Goal: Task Accomplishment & Management: Complete application form

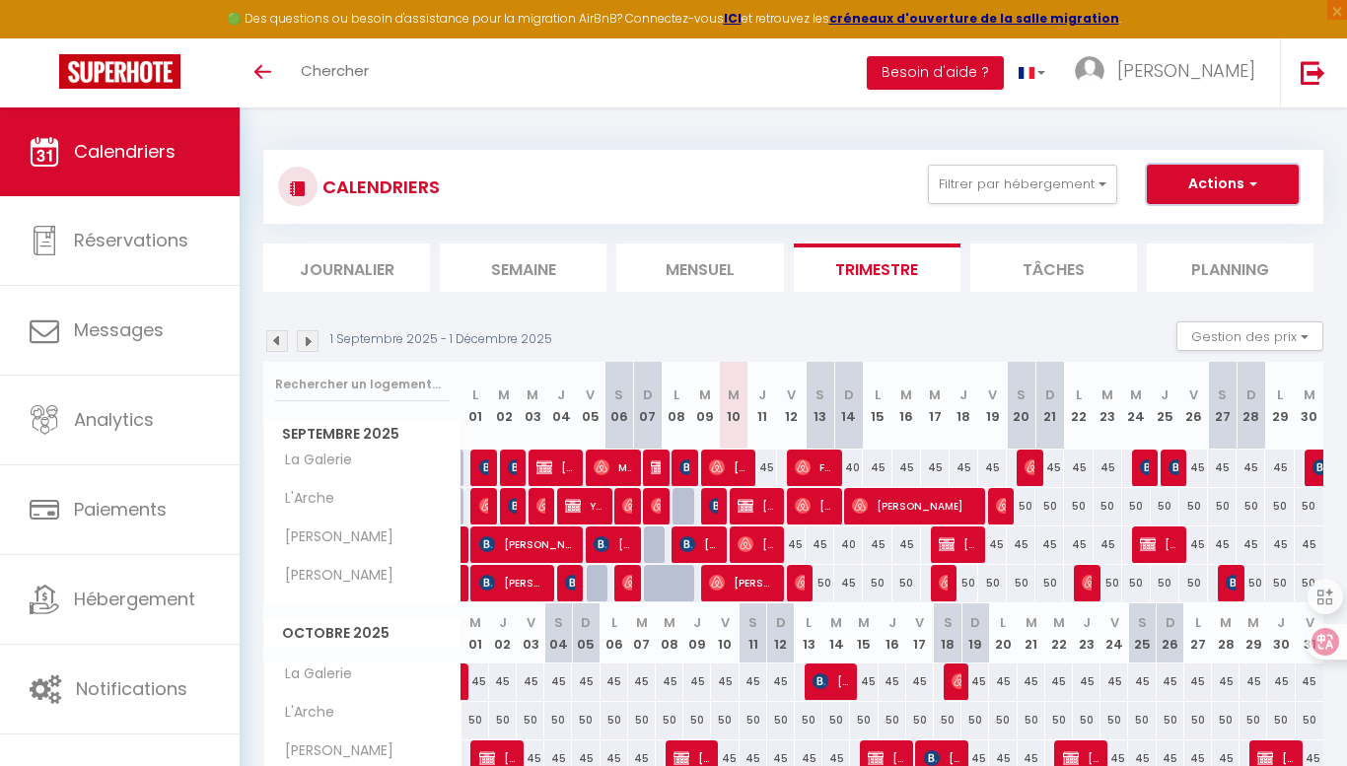
click at [1237, 178] on button "Actions" at bounding box center [1223, 184] width 152 height 39
click at [1210, 221] on link "Nouvelle réservation" at bounding box center [1202, 230] width 172 height 30
select select
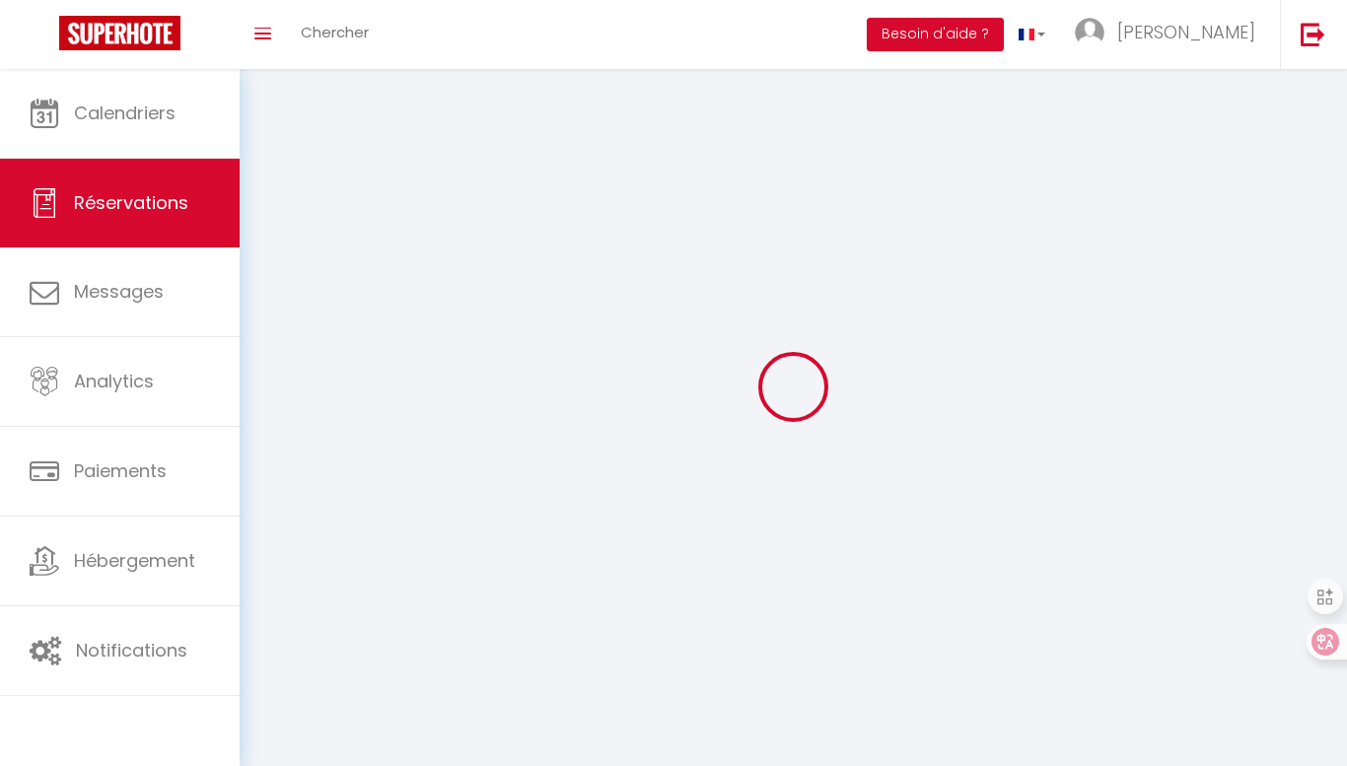
select select
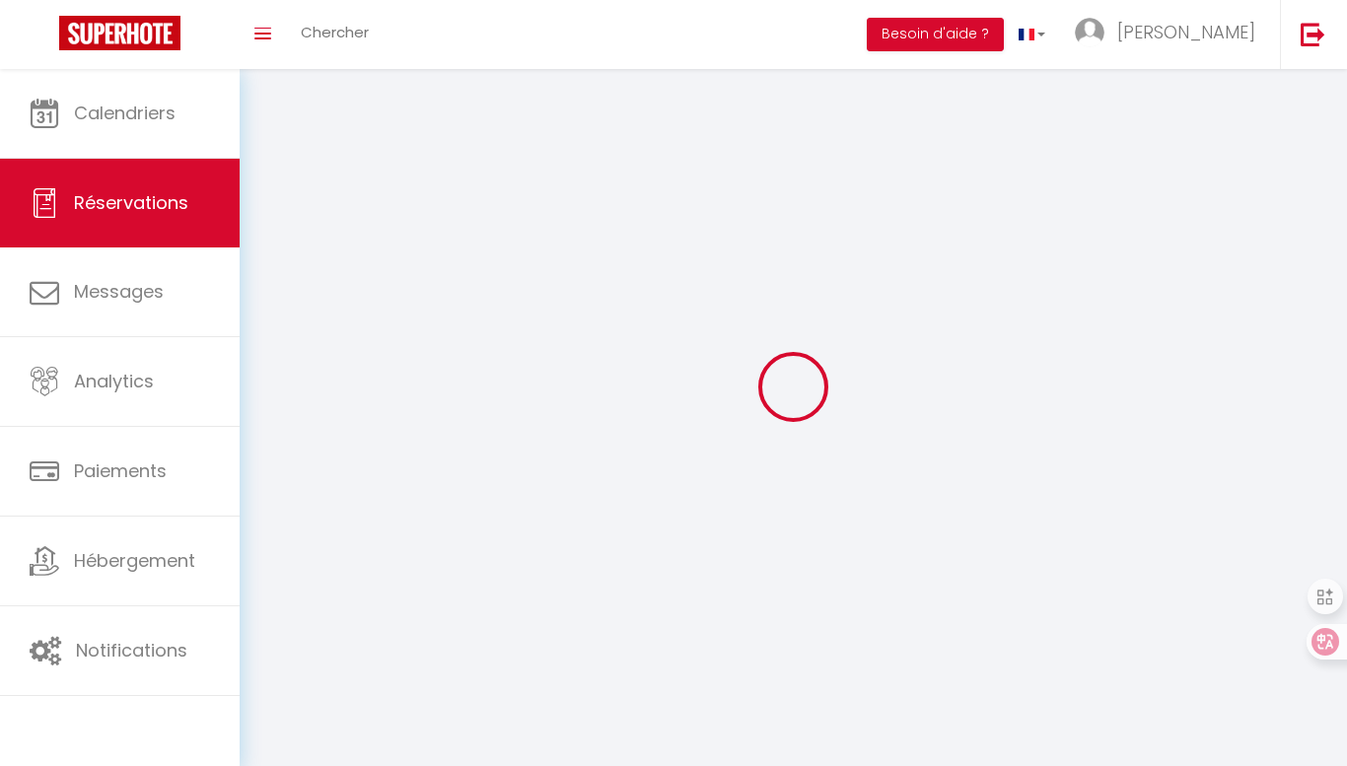
select select
checkbox input "false"
select select
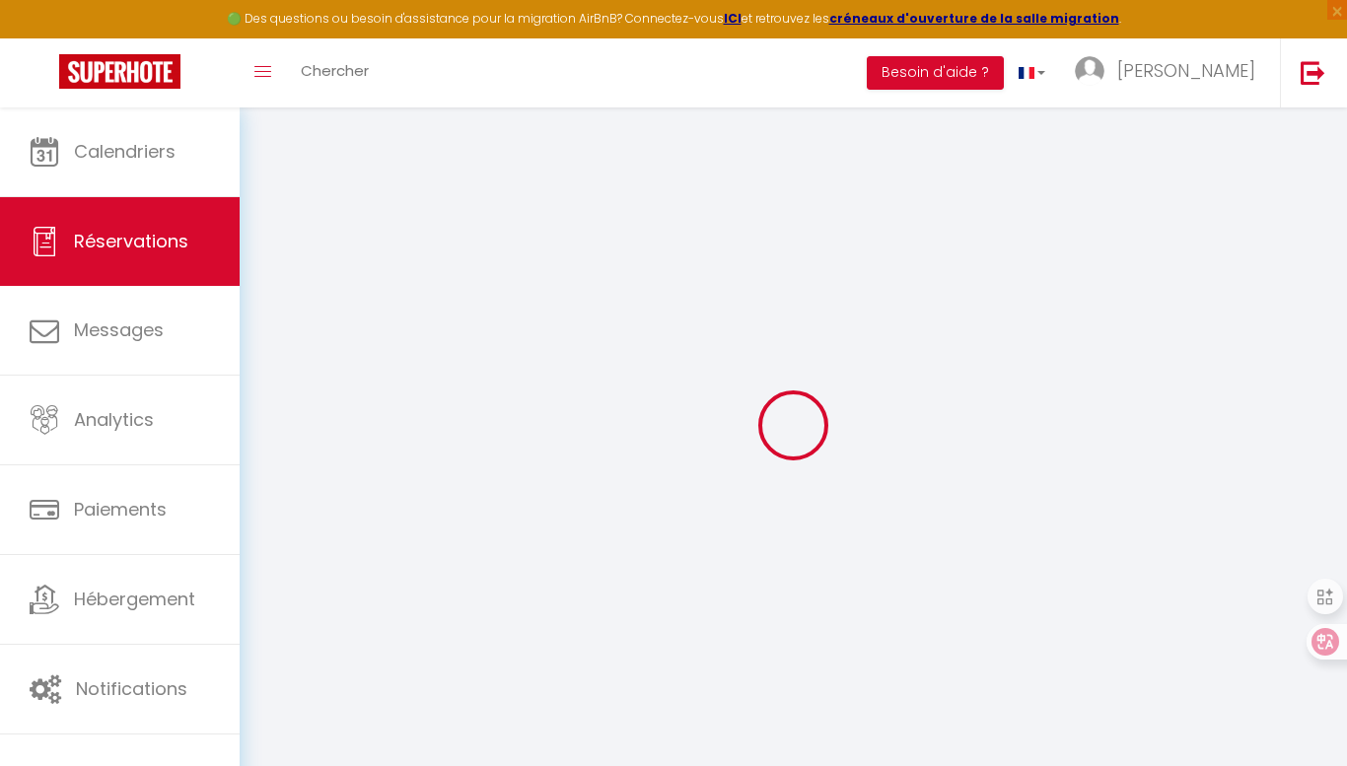
select select
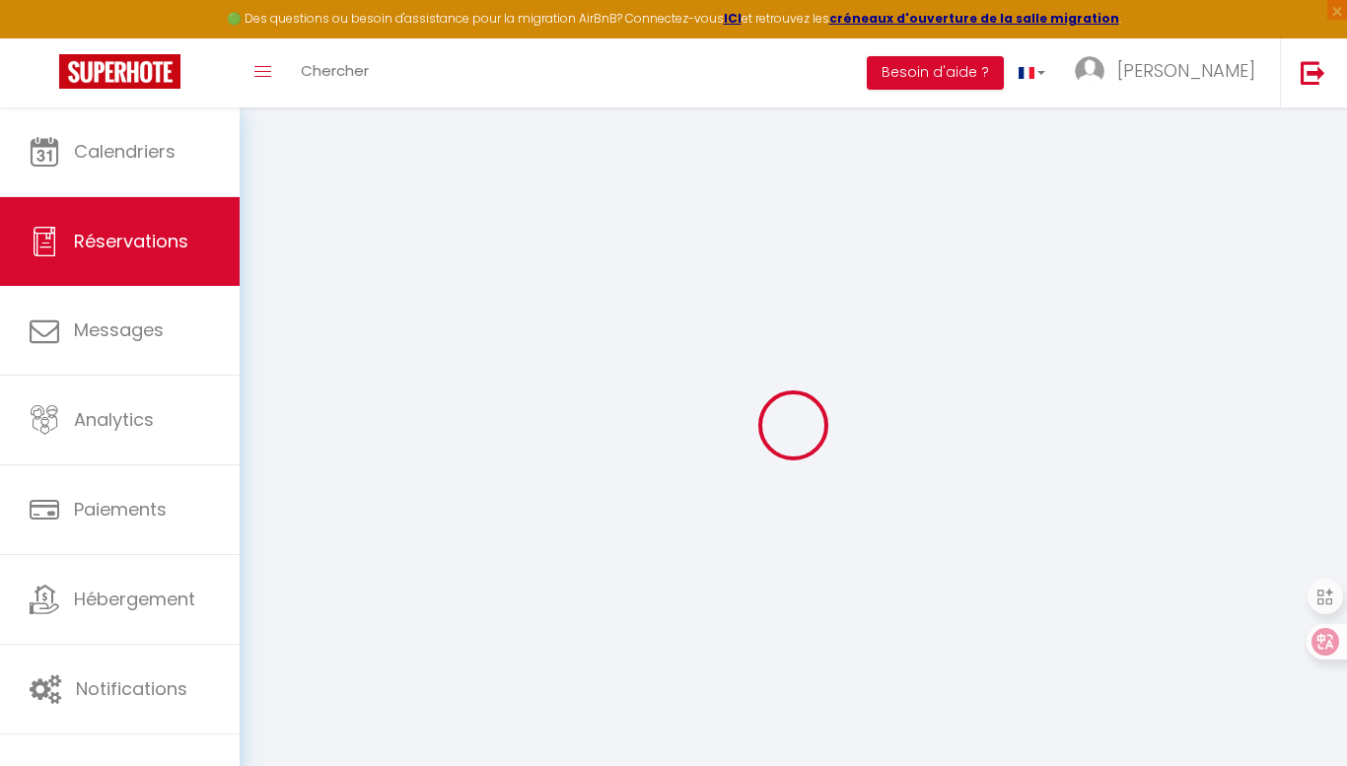
select select
checkbox input "false"
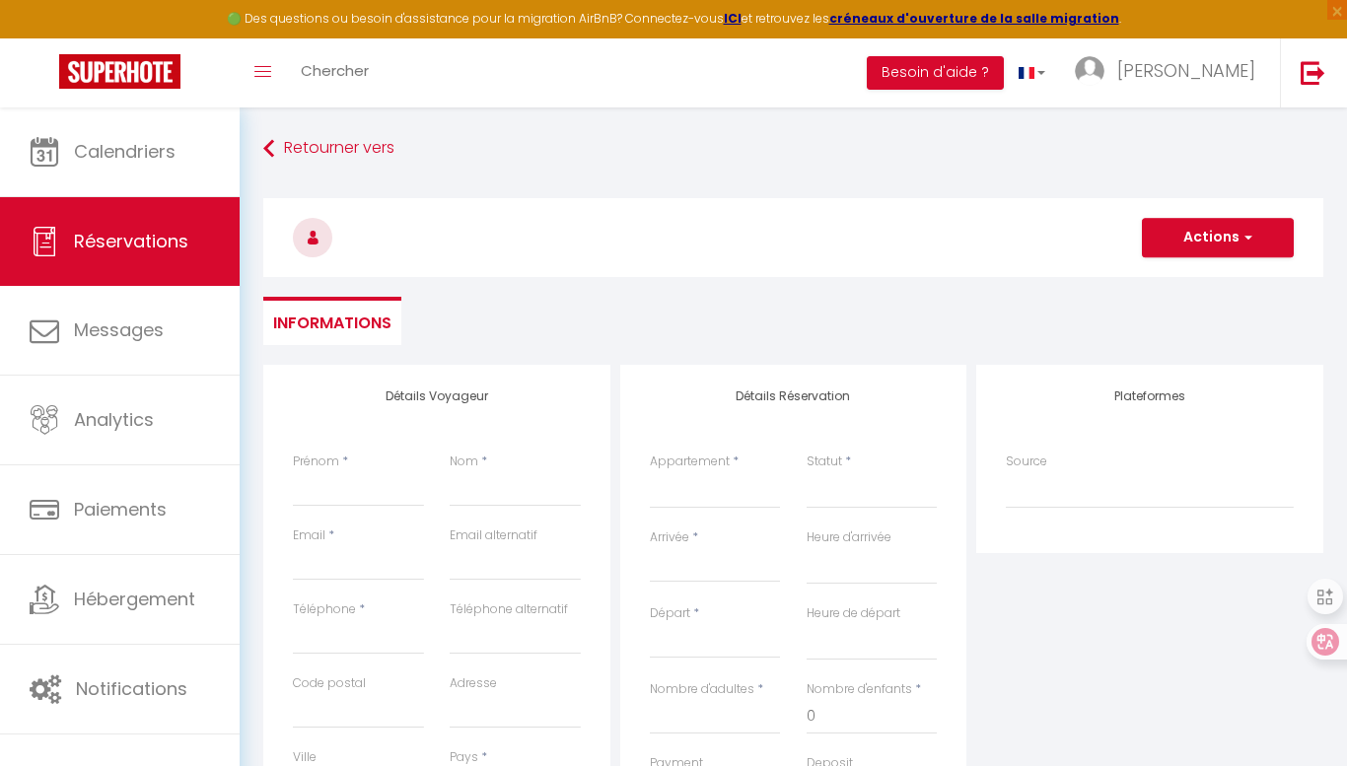
select select
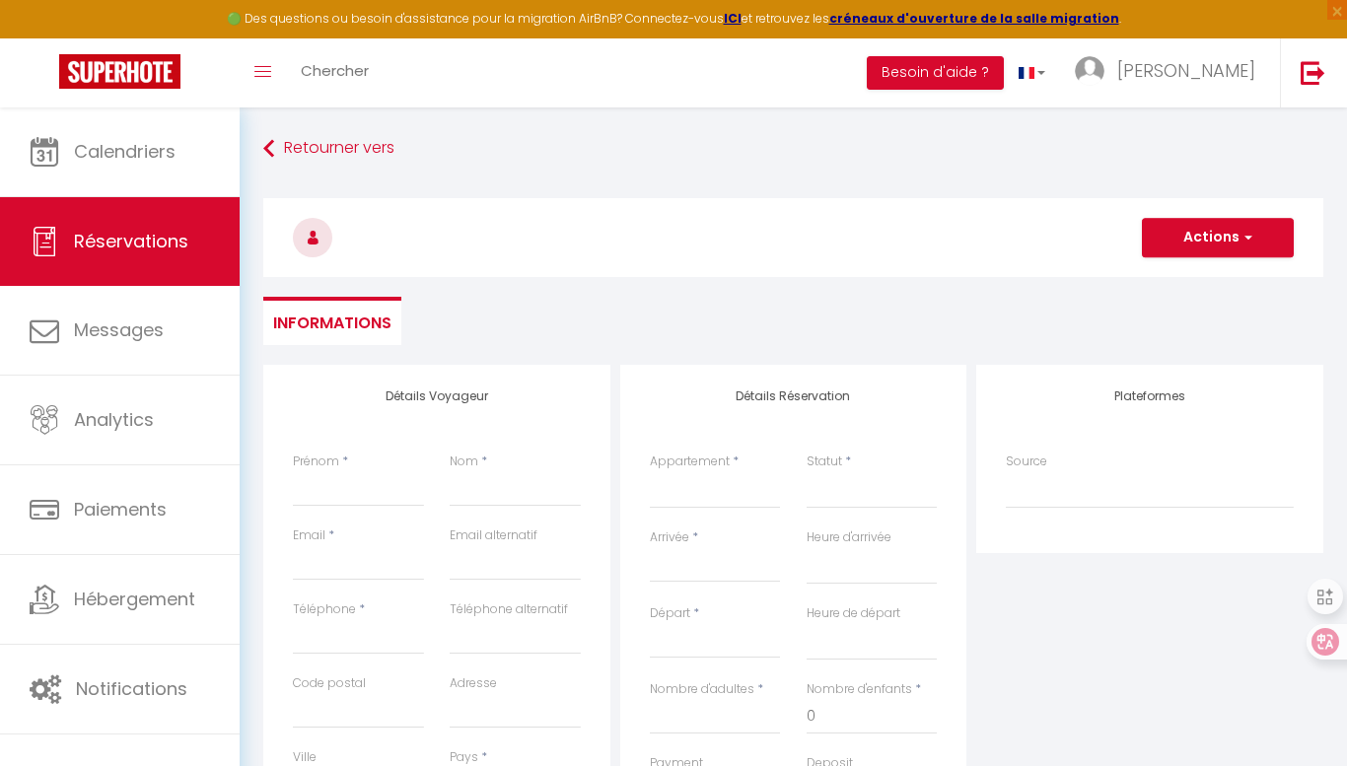
select select
checkbox input "false"
select select
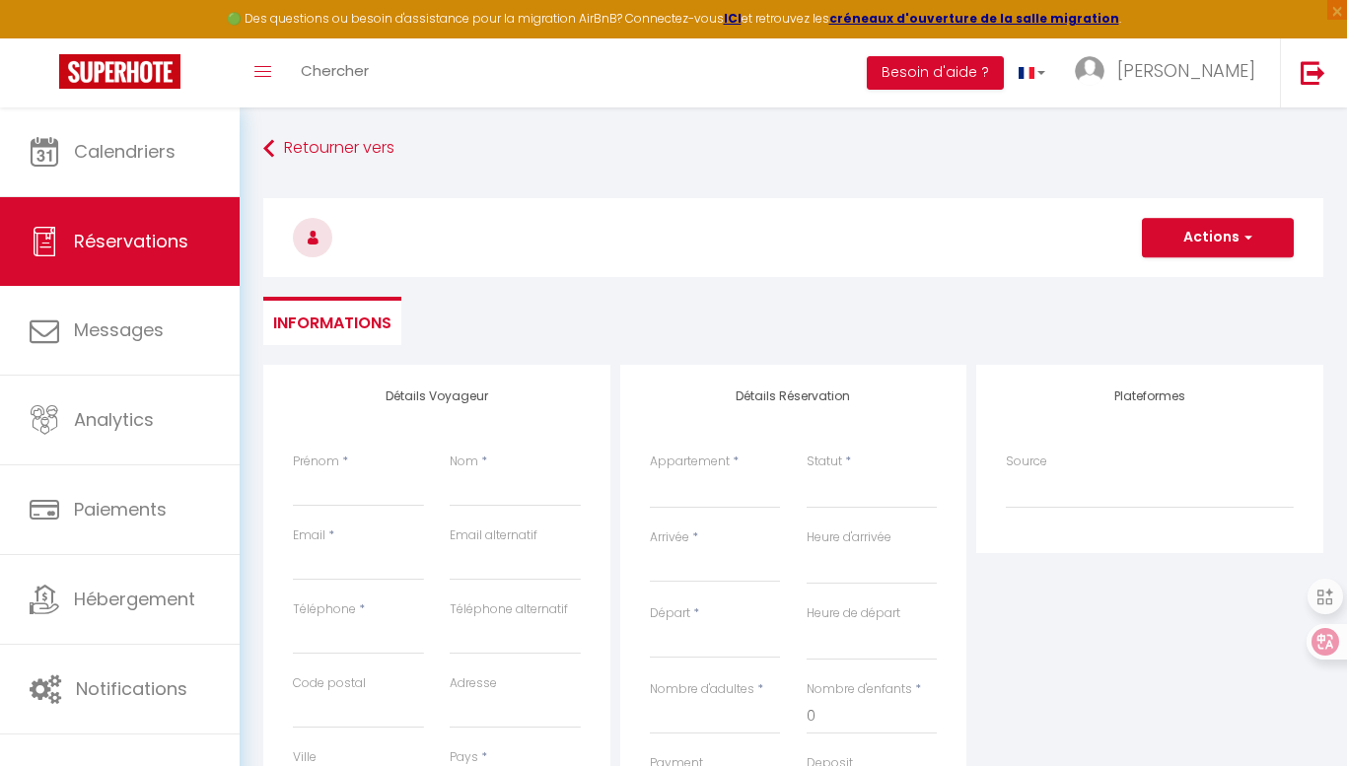
select select
checkbox input "false"
select select
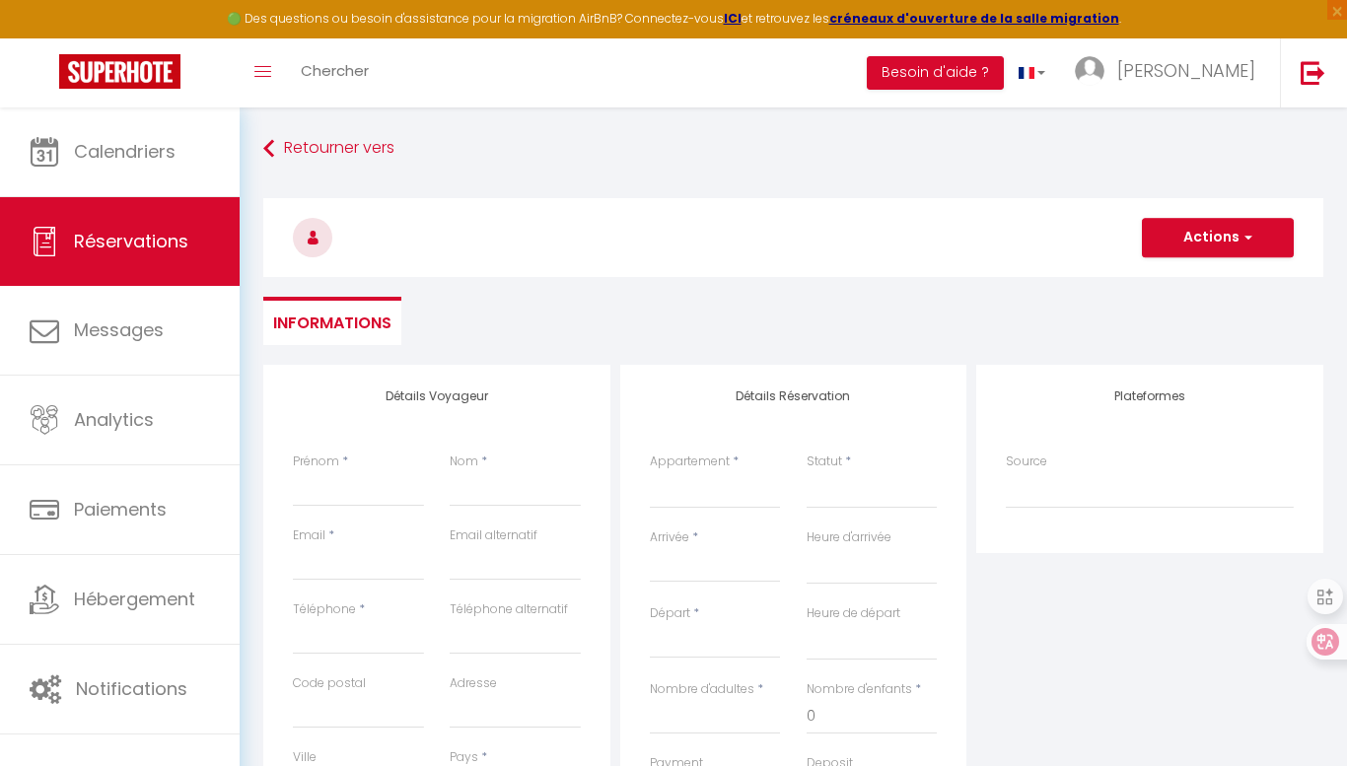
select select
click at [343, 484] on input "Prénom" at bounding box center [358, 488] width 131 height 35
type input "M"
select select
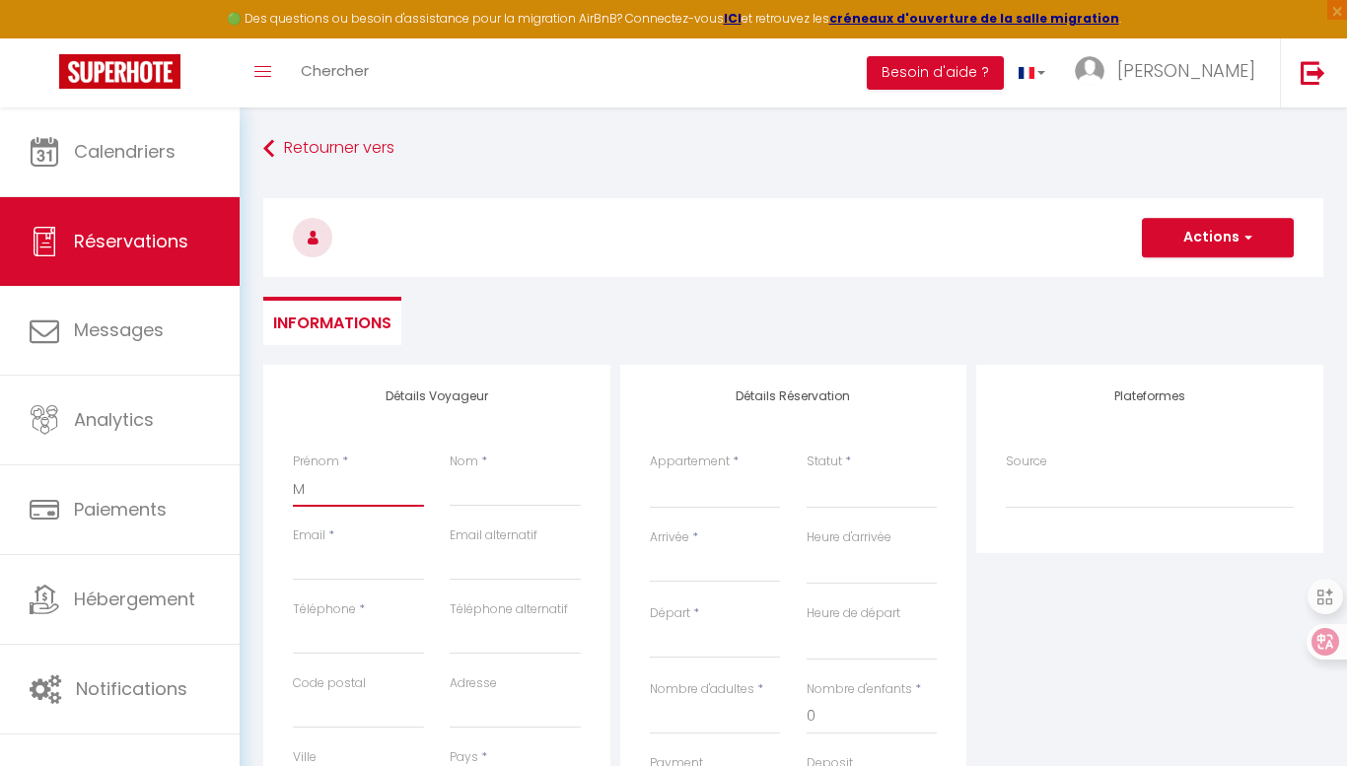
select select
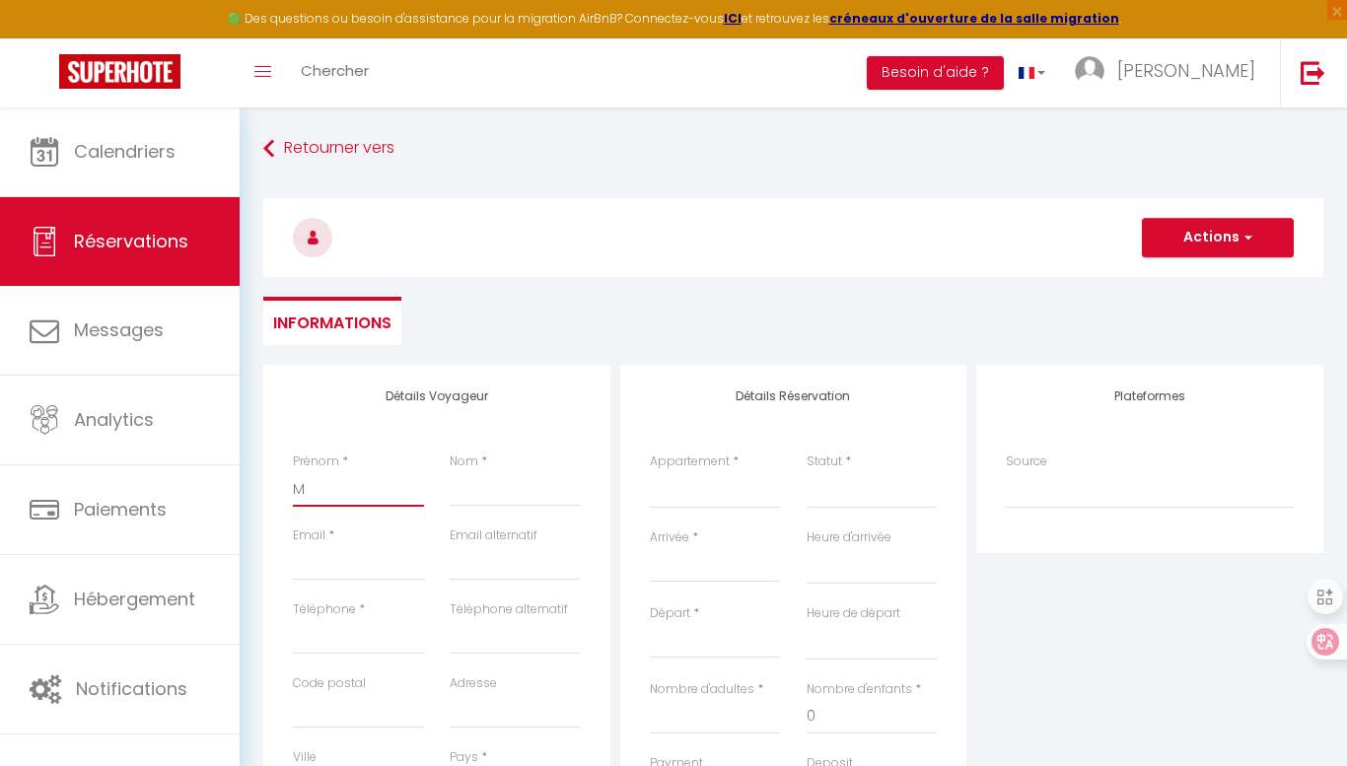
checkbox input "false"
type input "Ma"
select select
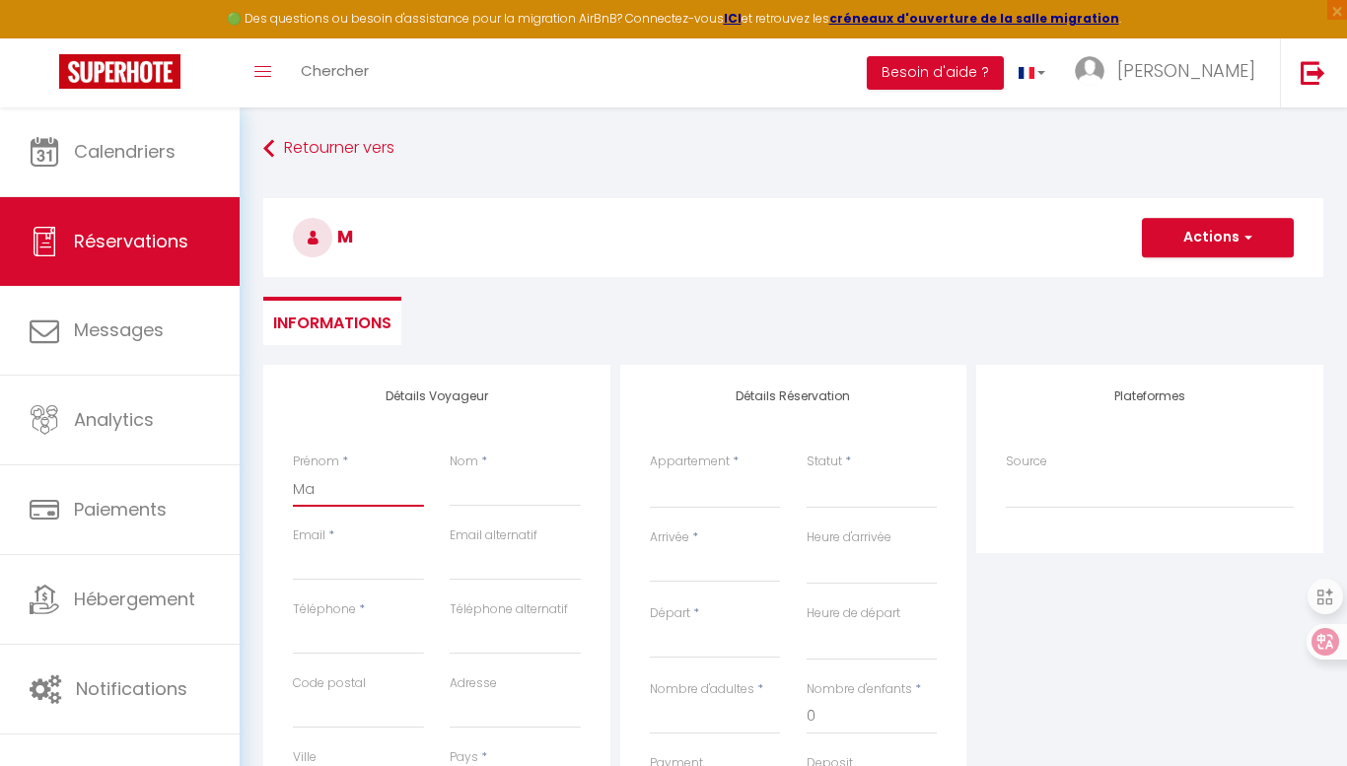
select select
checkbox input "false"
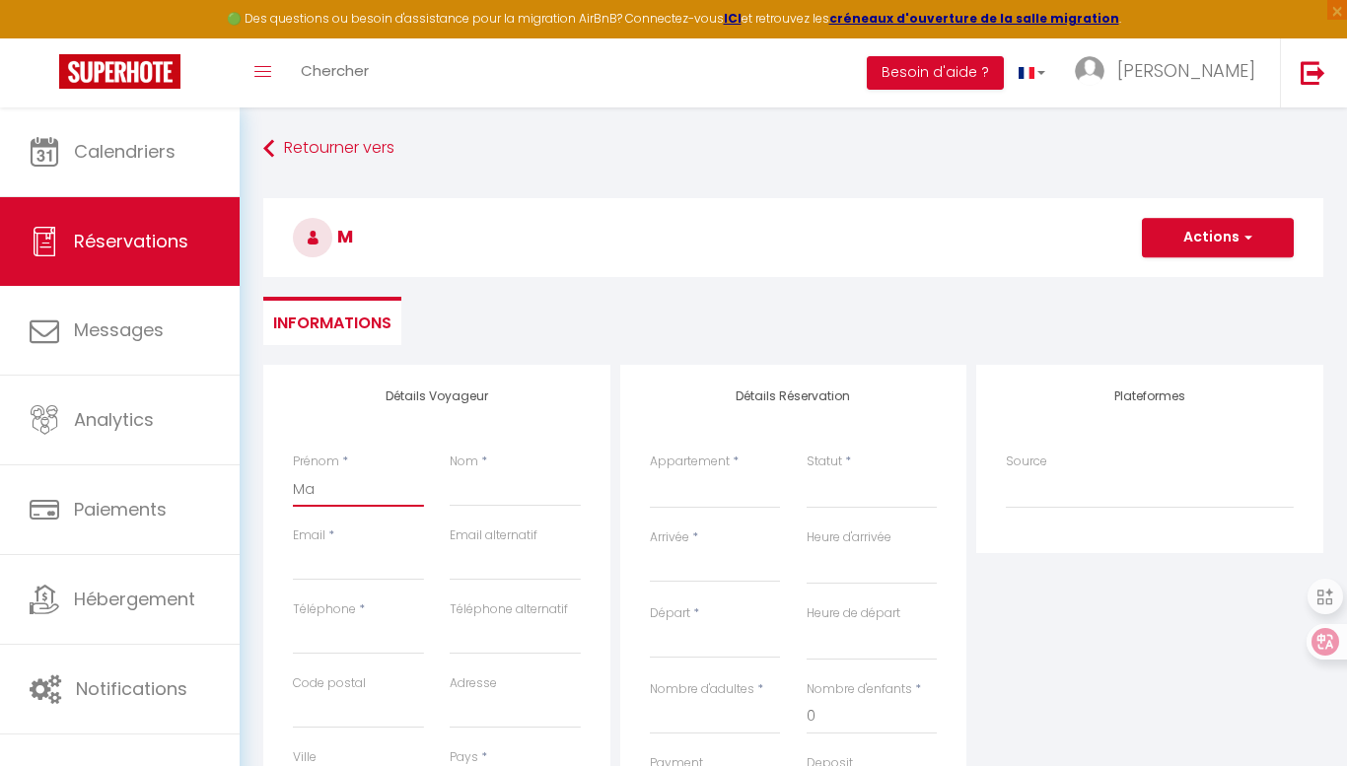
type input "Mar"
select select
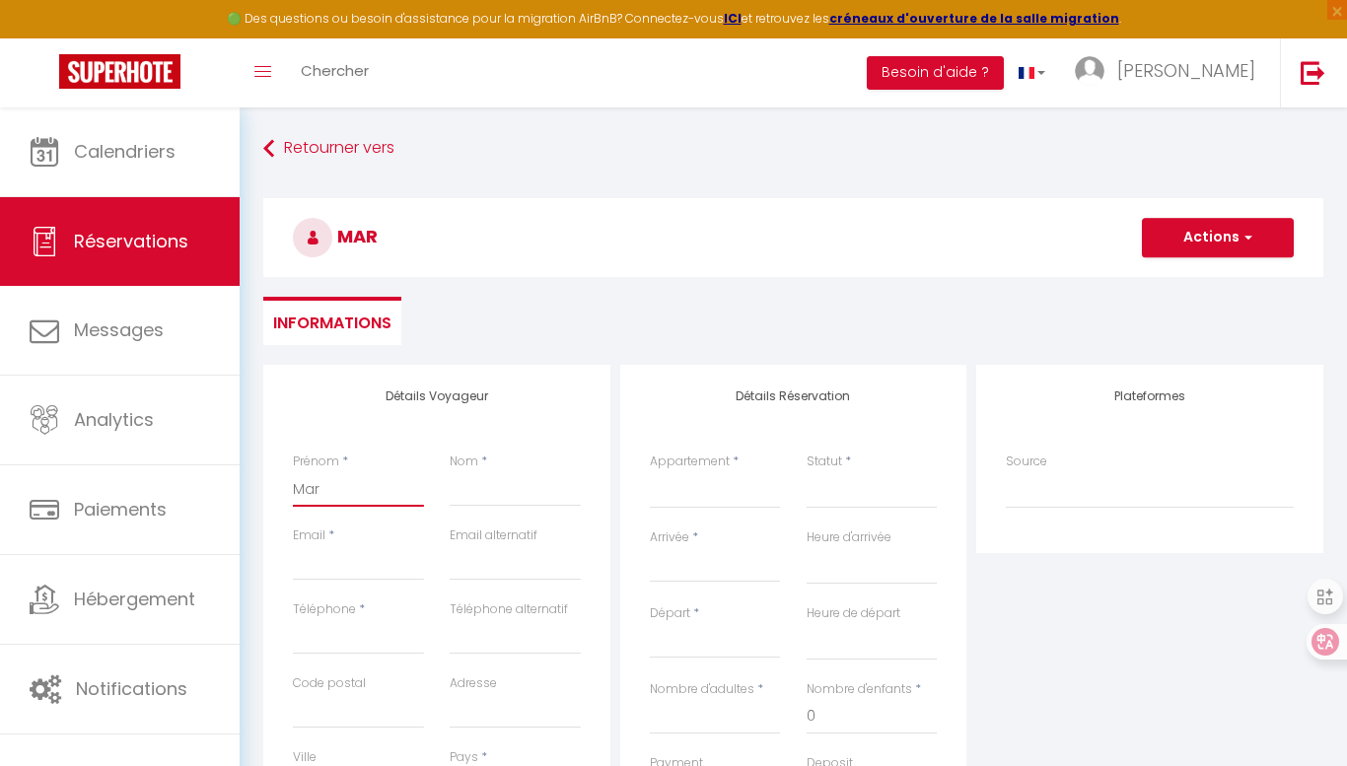
select select
checkbox input "false"
type input "Mart"
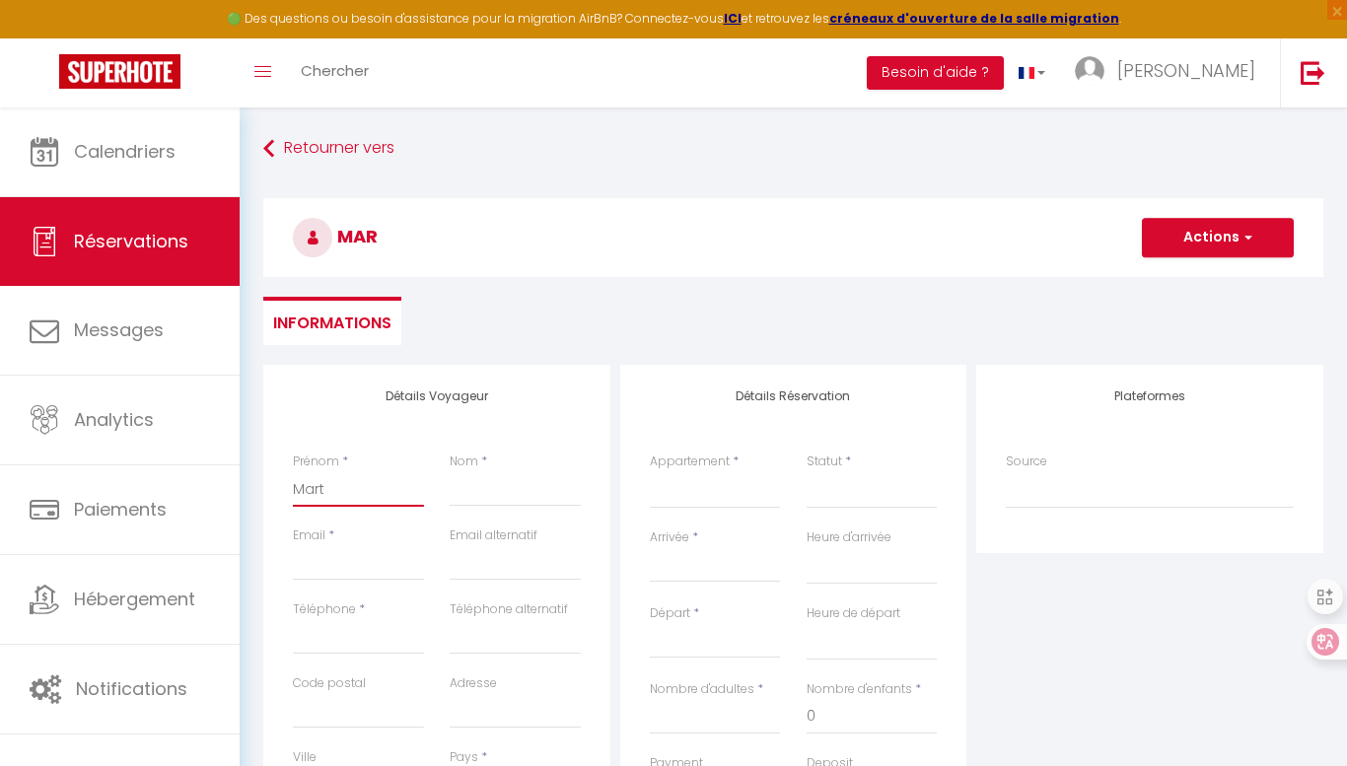
select select
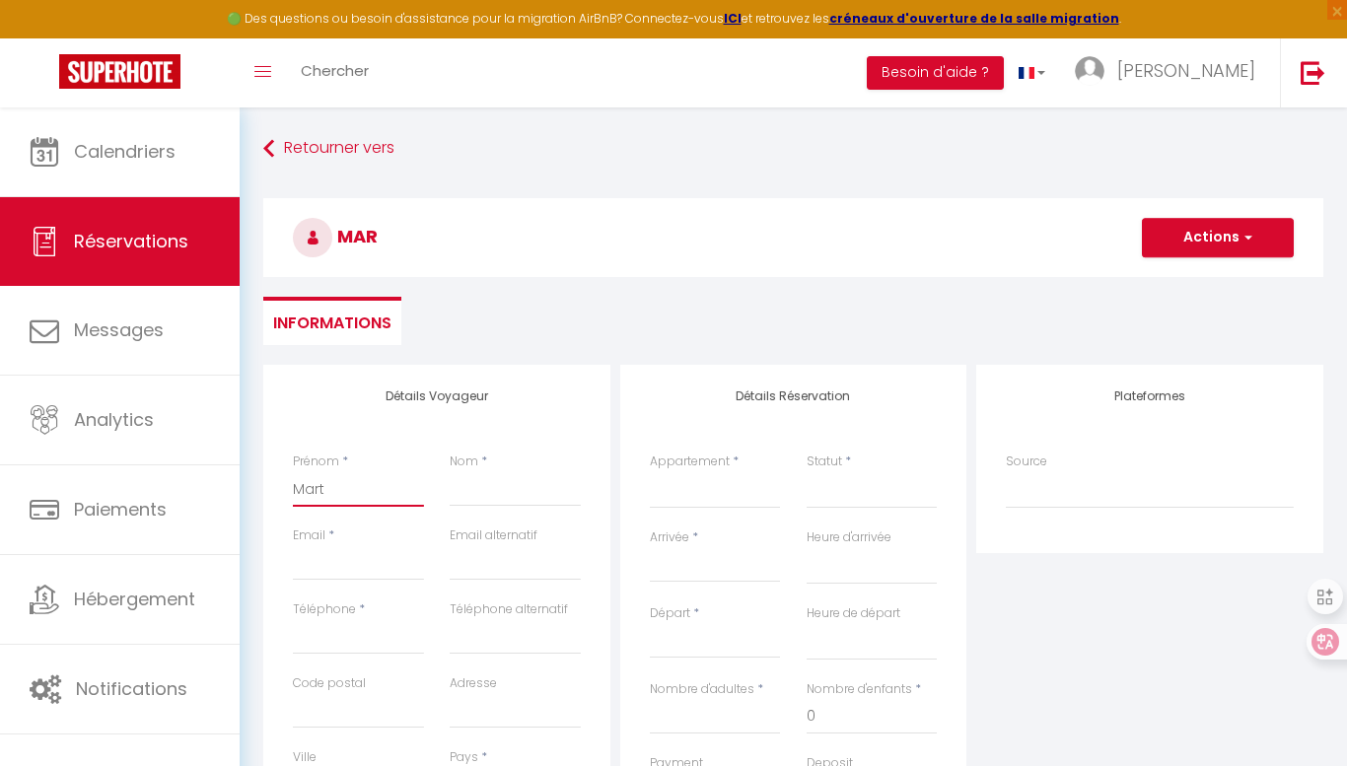
select select
checkbox input "false"
type input "[PERSON_NAME]"
select select
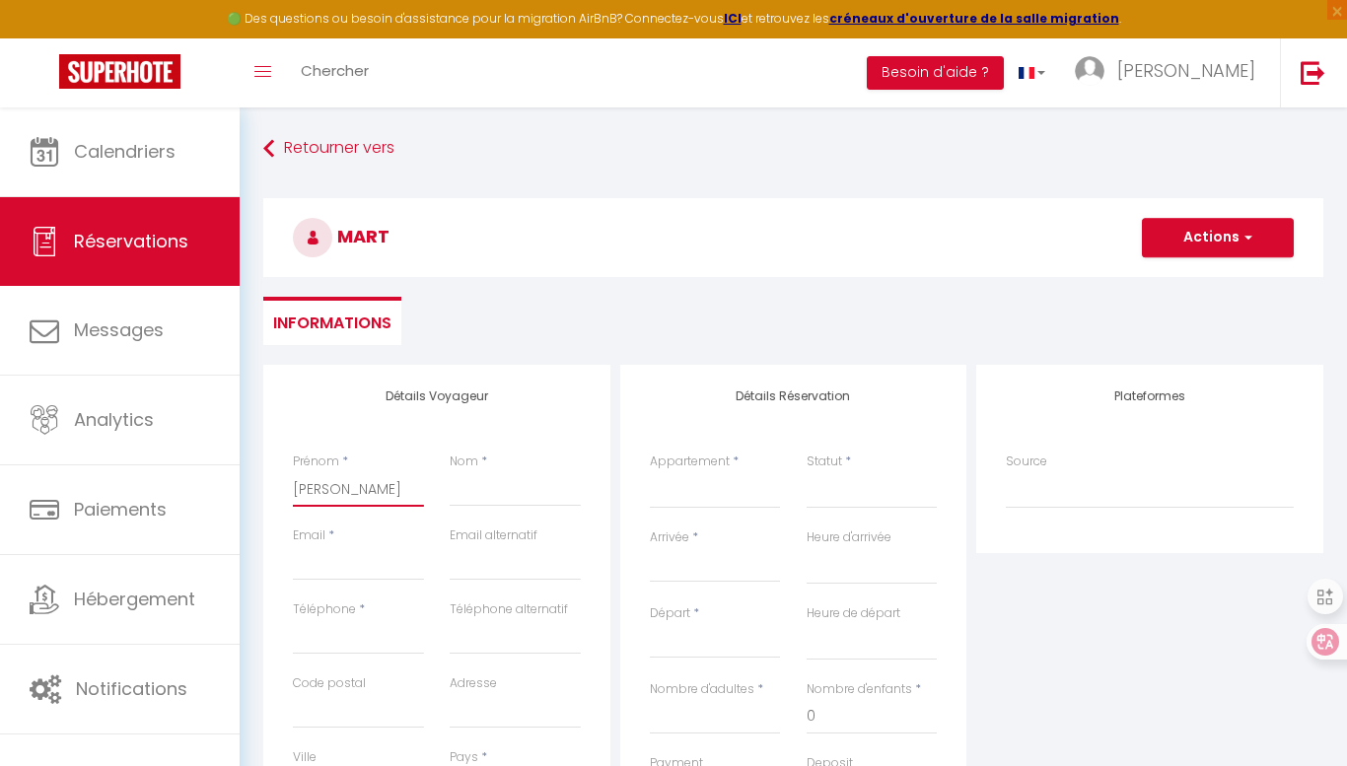
select select
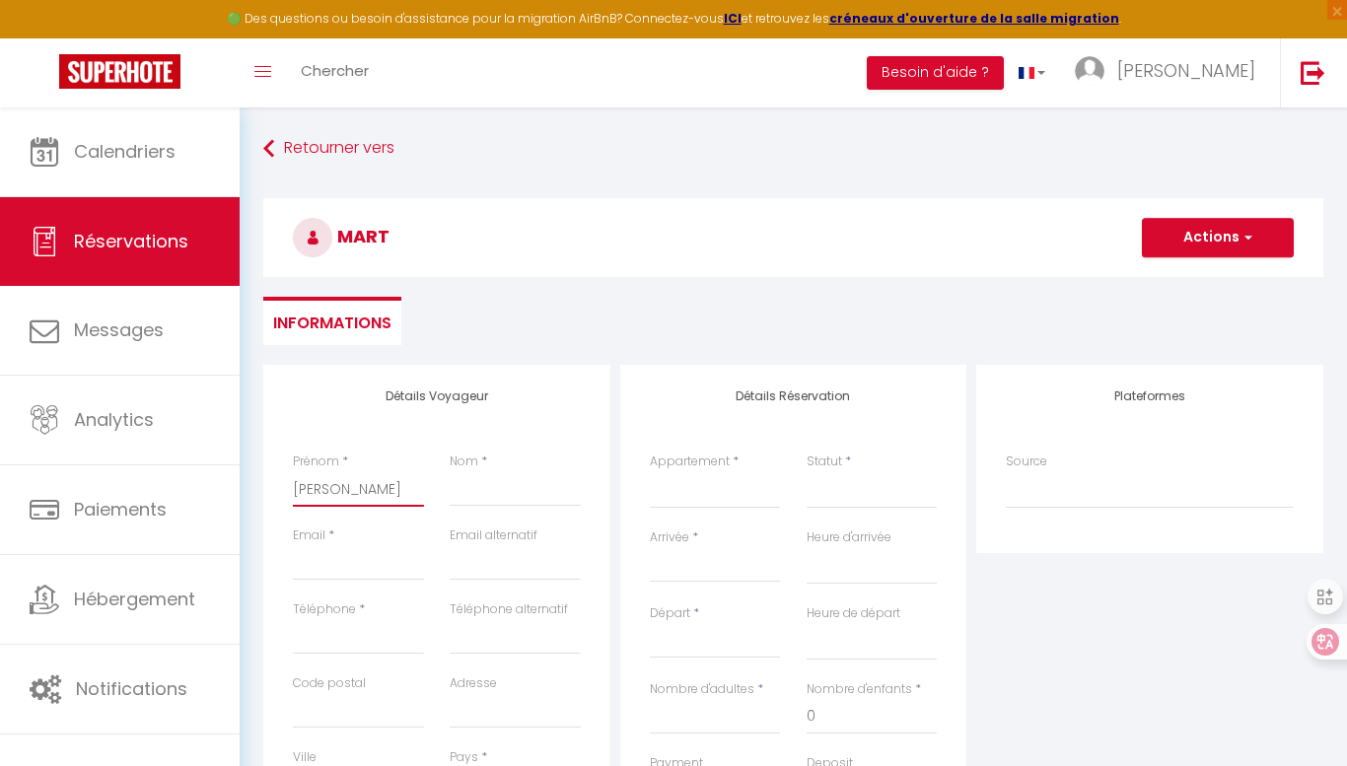
select select
checkbox input "false"
type input "[PERSON_NAME]"
select select
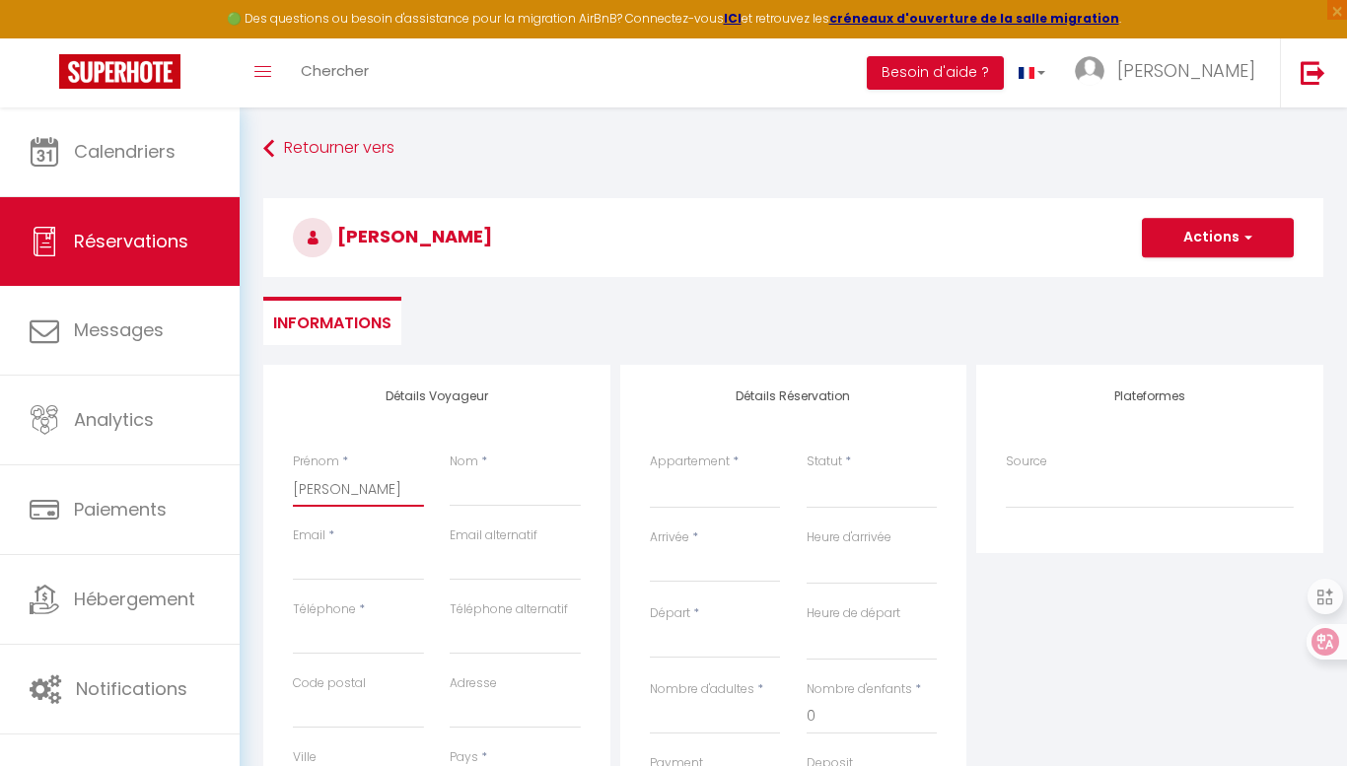
select select
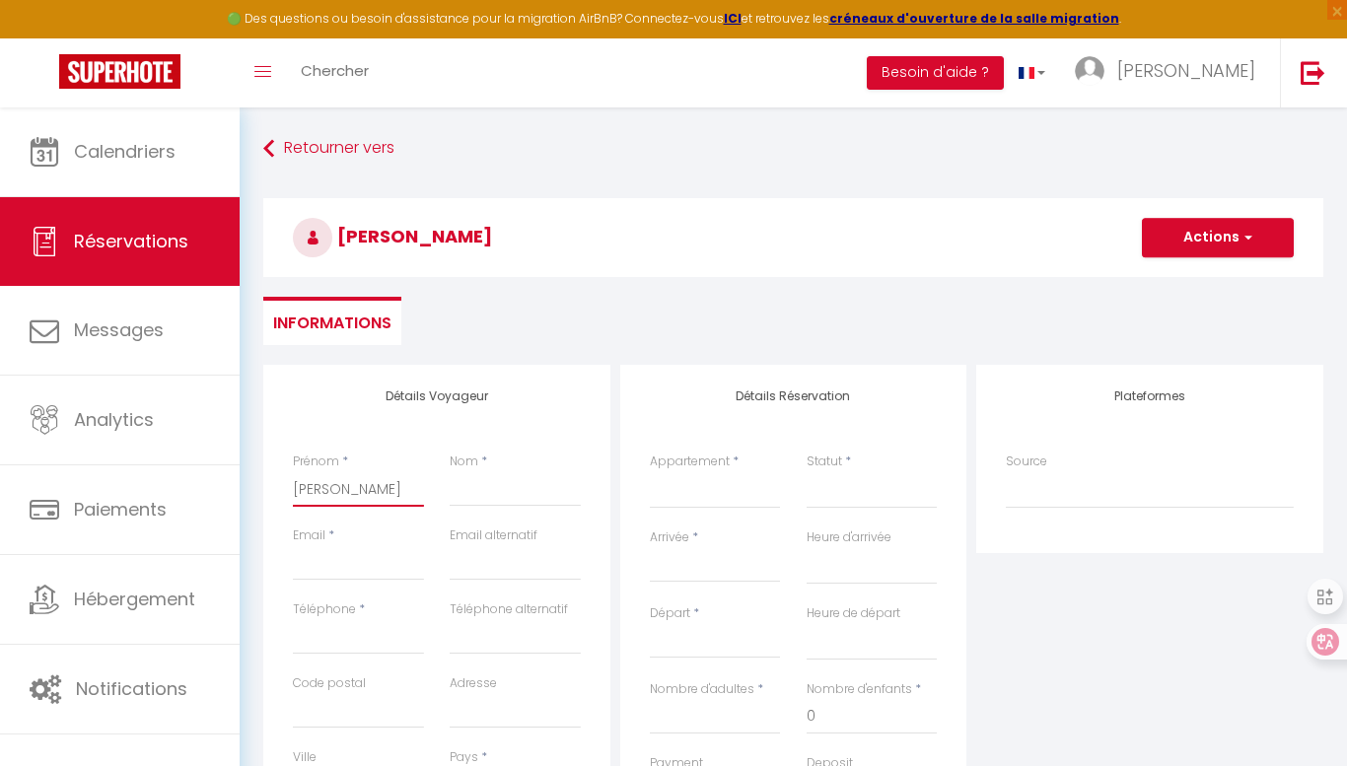
checkbox input "false"
type input "[PERSON_NAME]"
select select
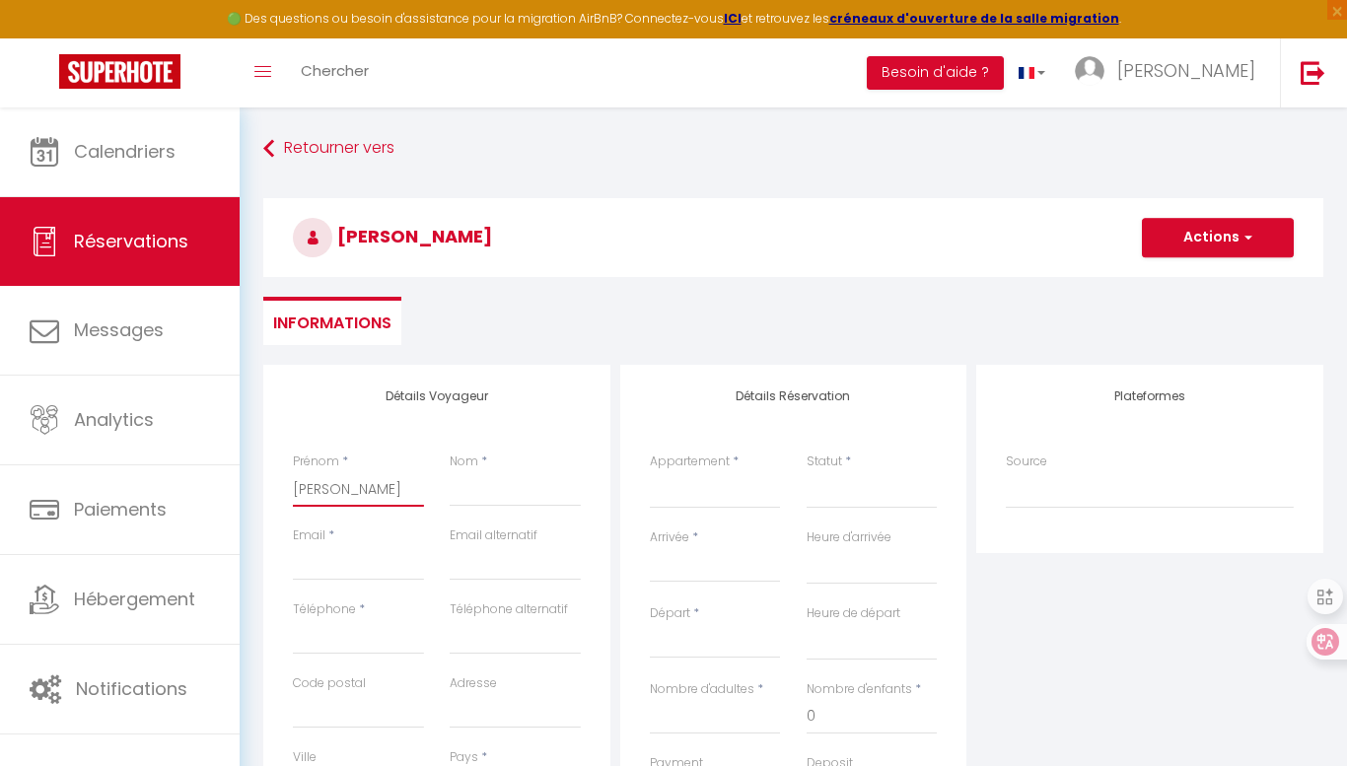
select select
checkbox input "false"
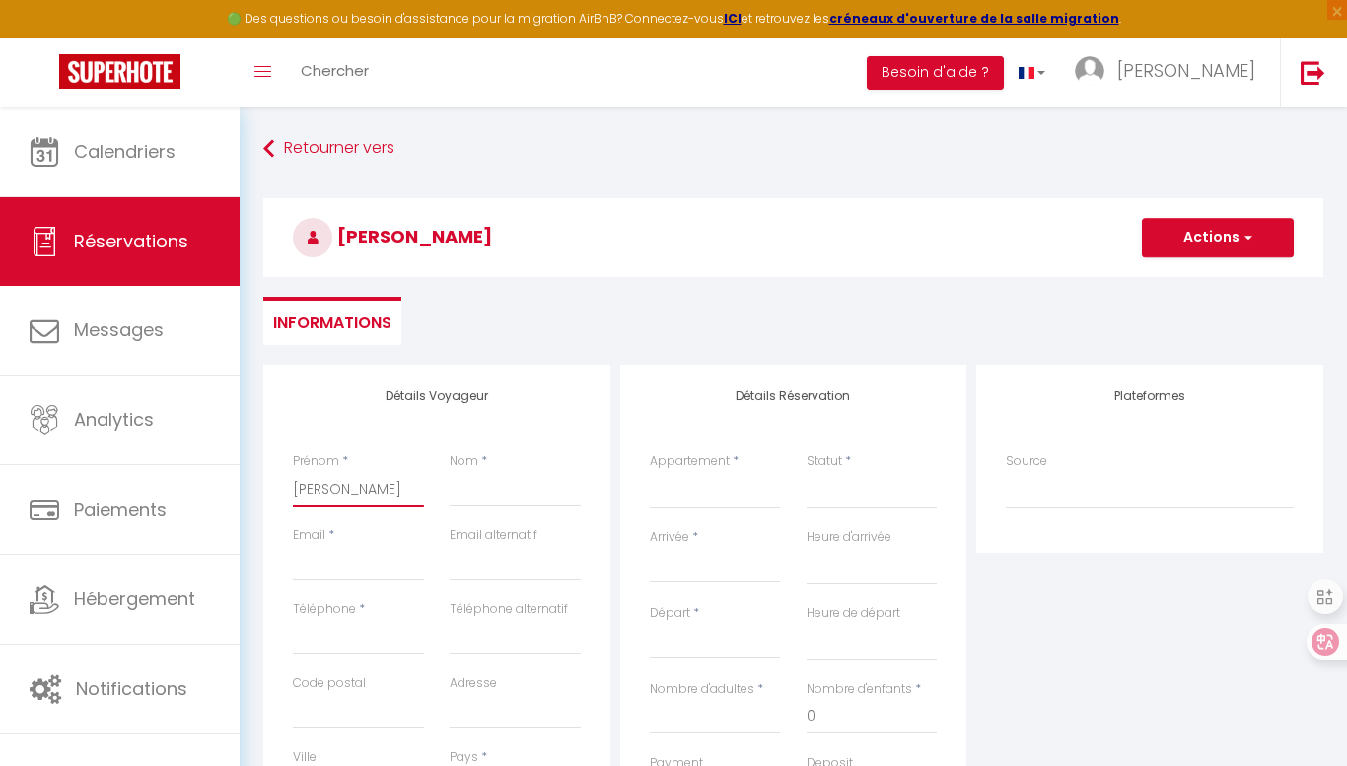
type input "[PERSON_NAME]"
type input "D"
select select
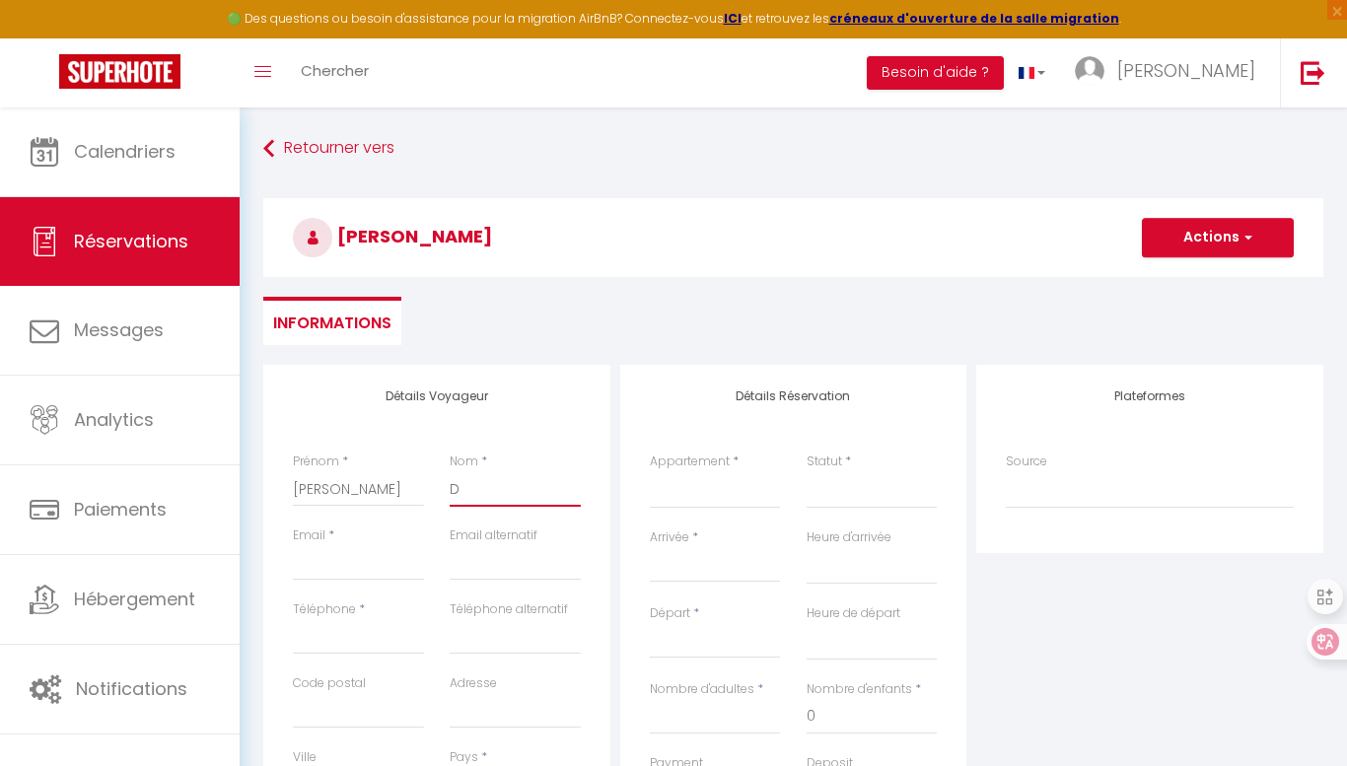
select select
checkbox input "false"
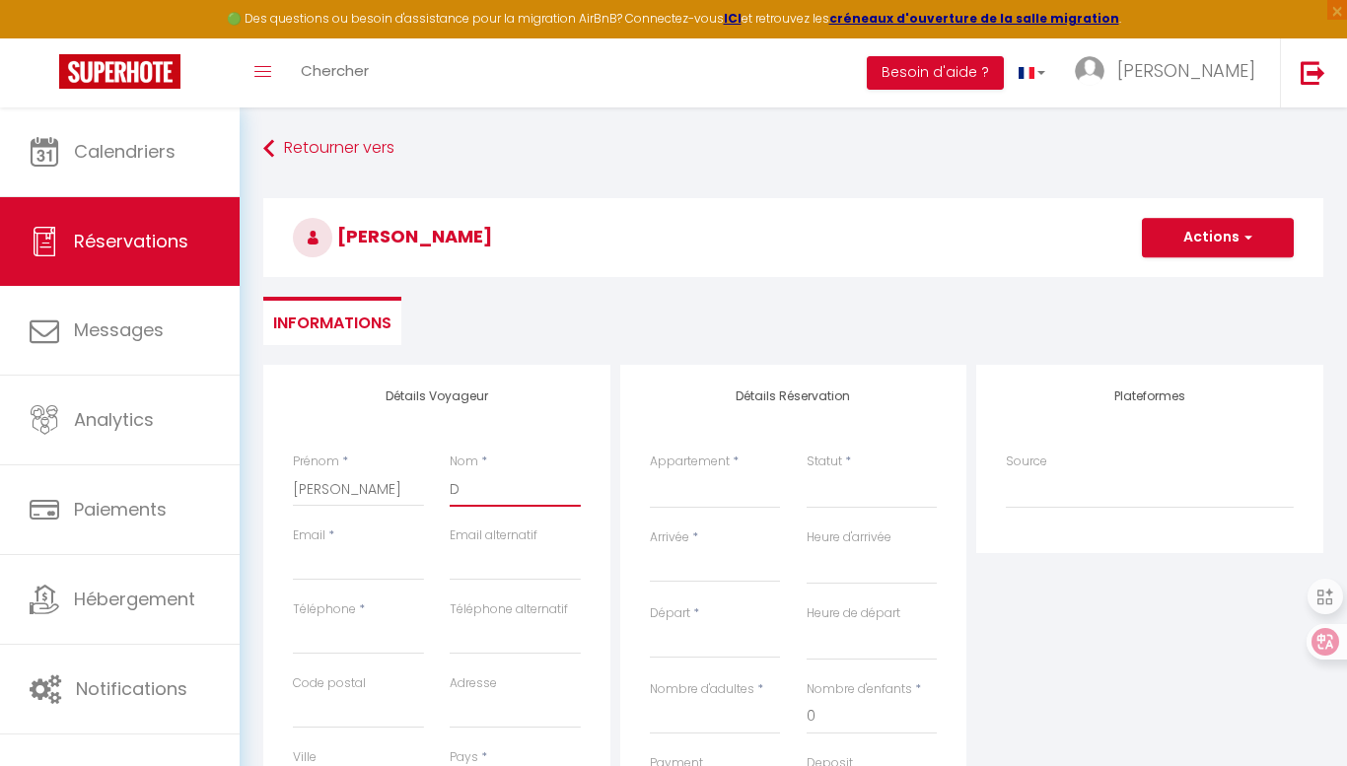
type input "De"
select select
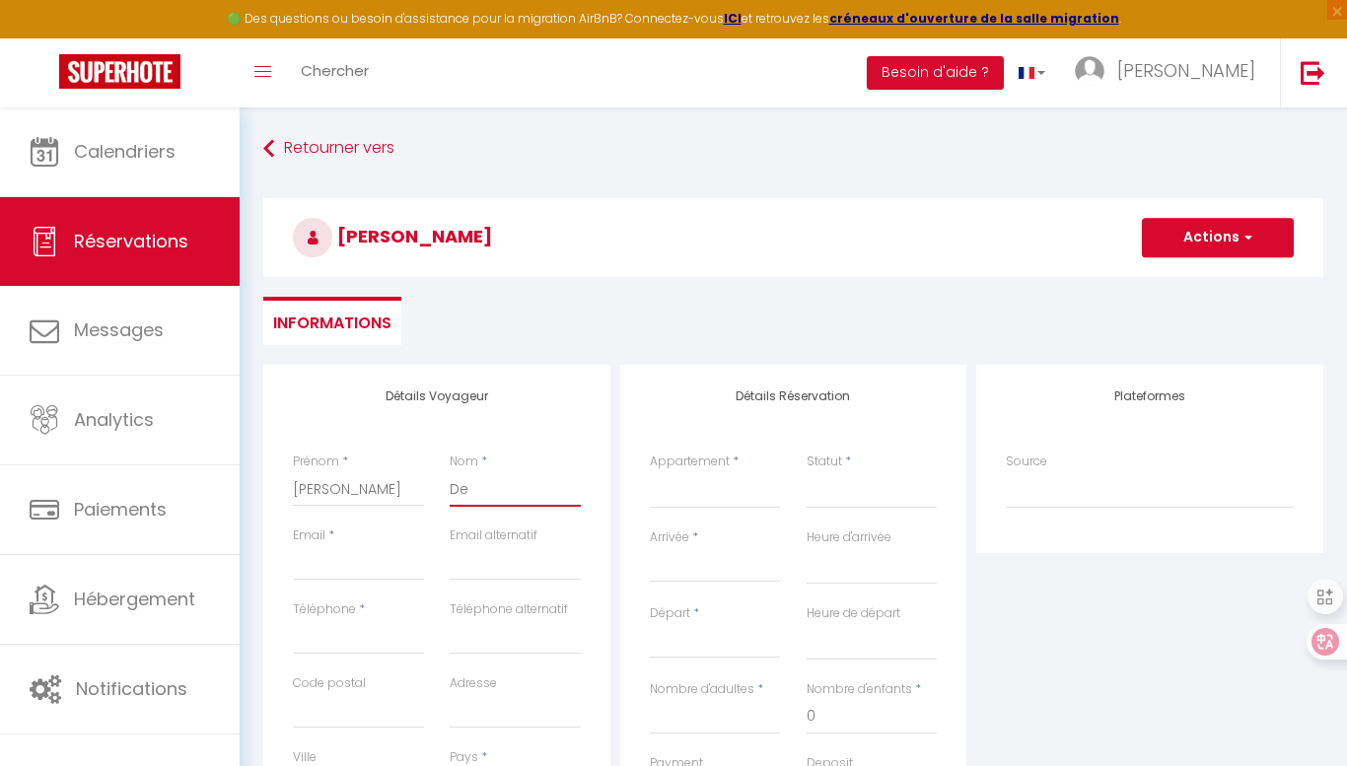
select select
checkbox input "false"
type input "Dep"
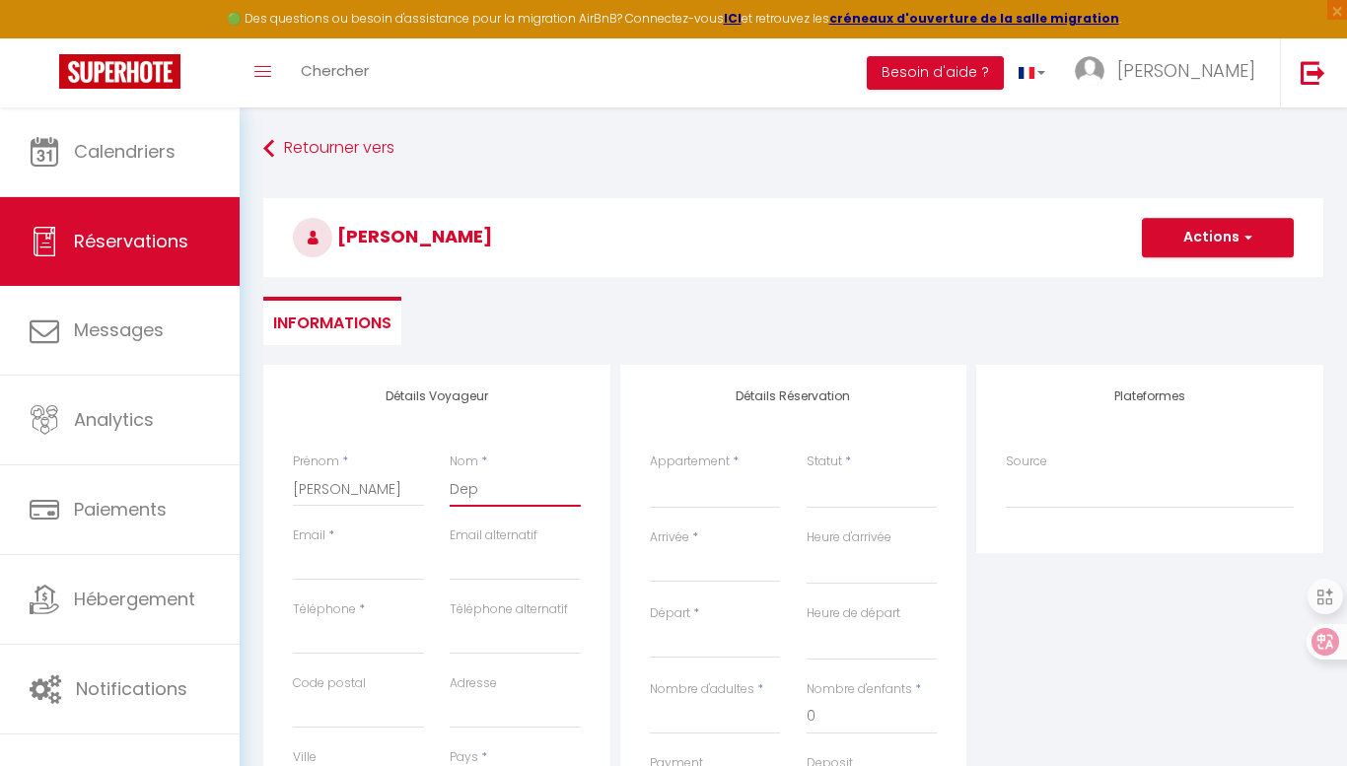
select select
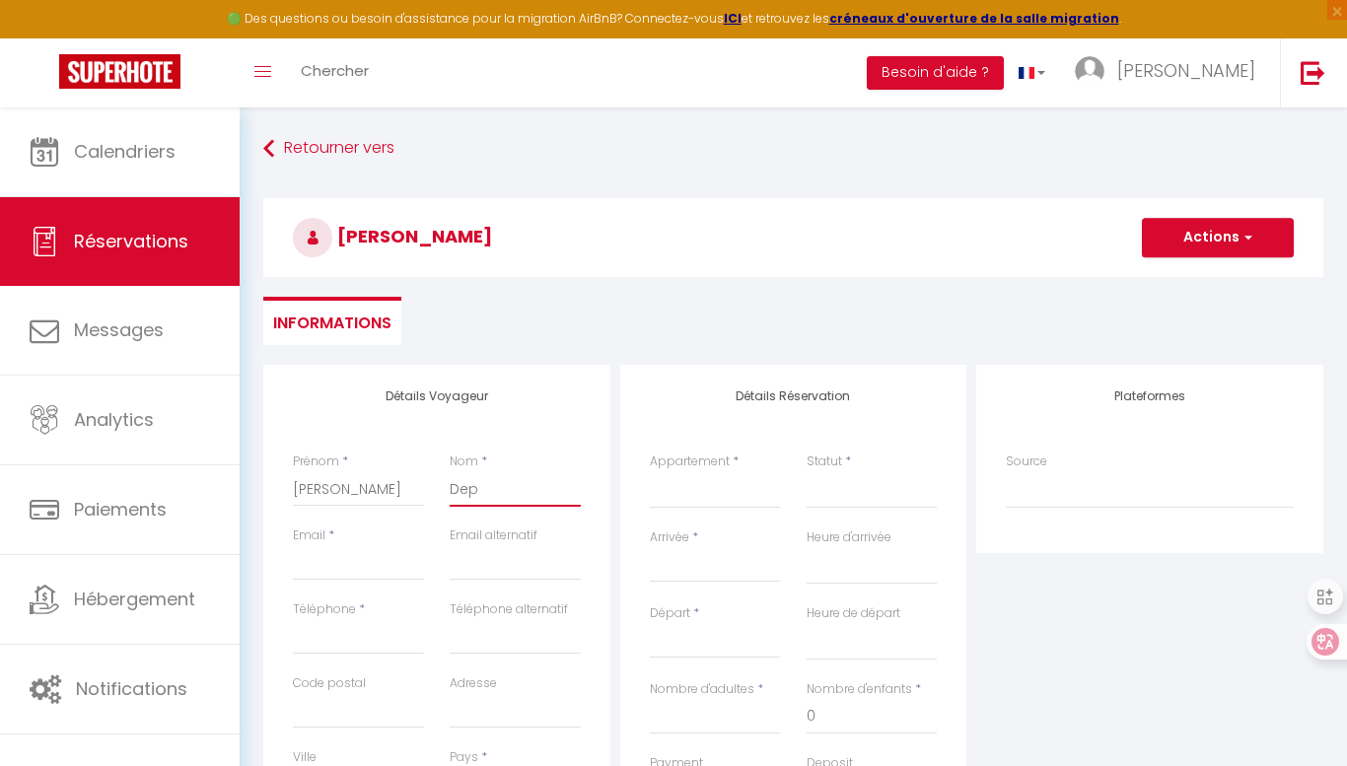
select select
checkbox input "false"
type input "Depa"
select select
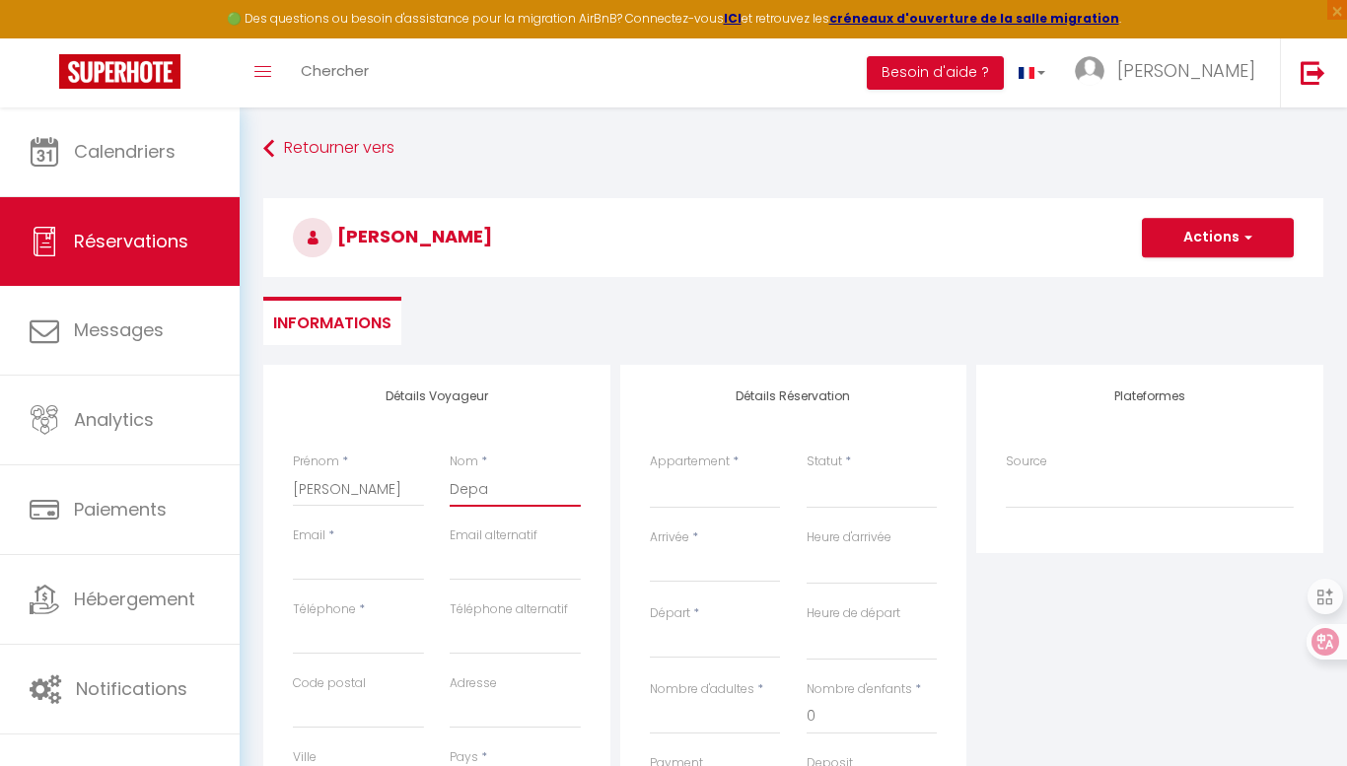
select select
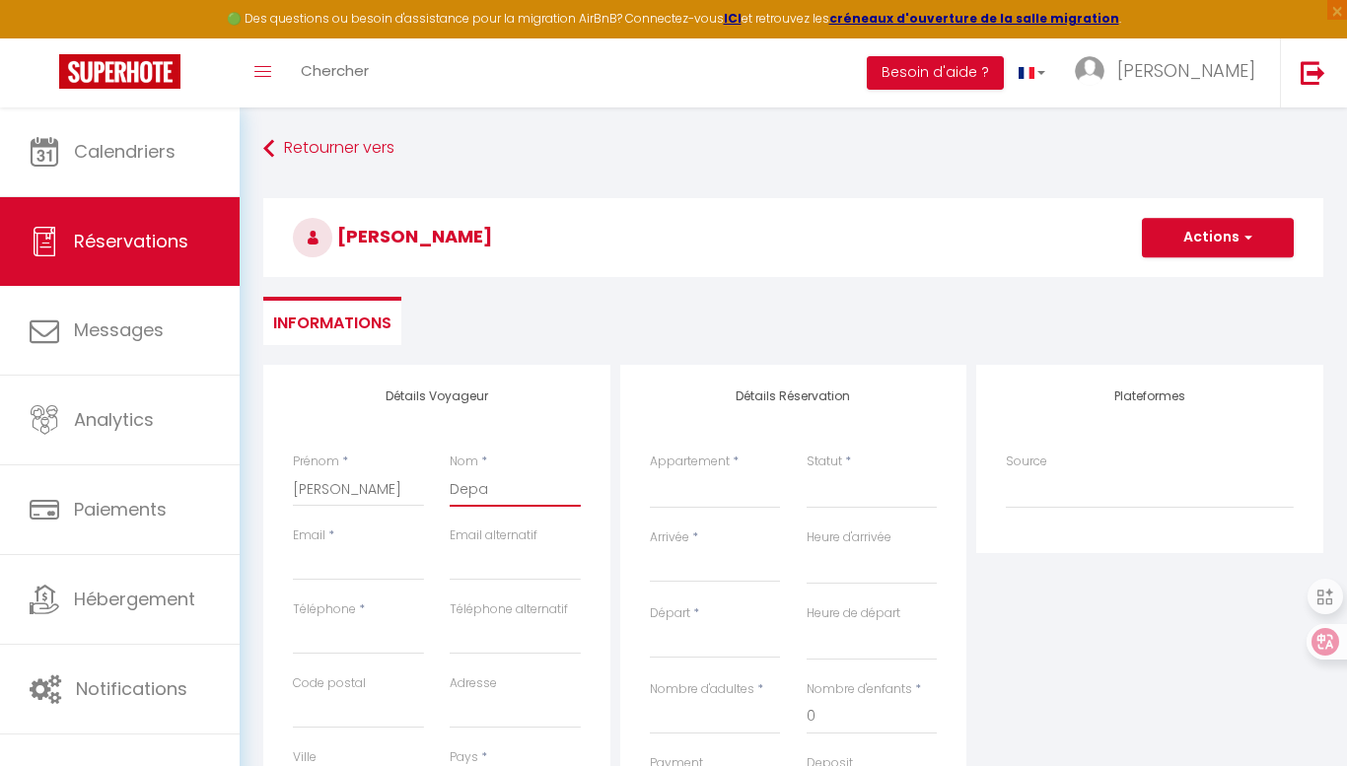
select select
checkbox input "false"
type input "Depau"
select select
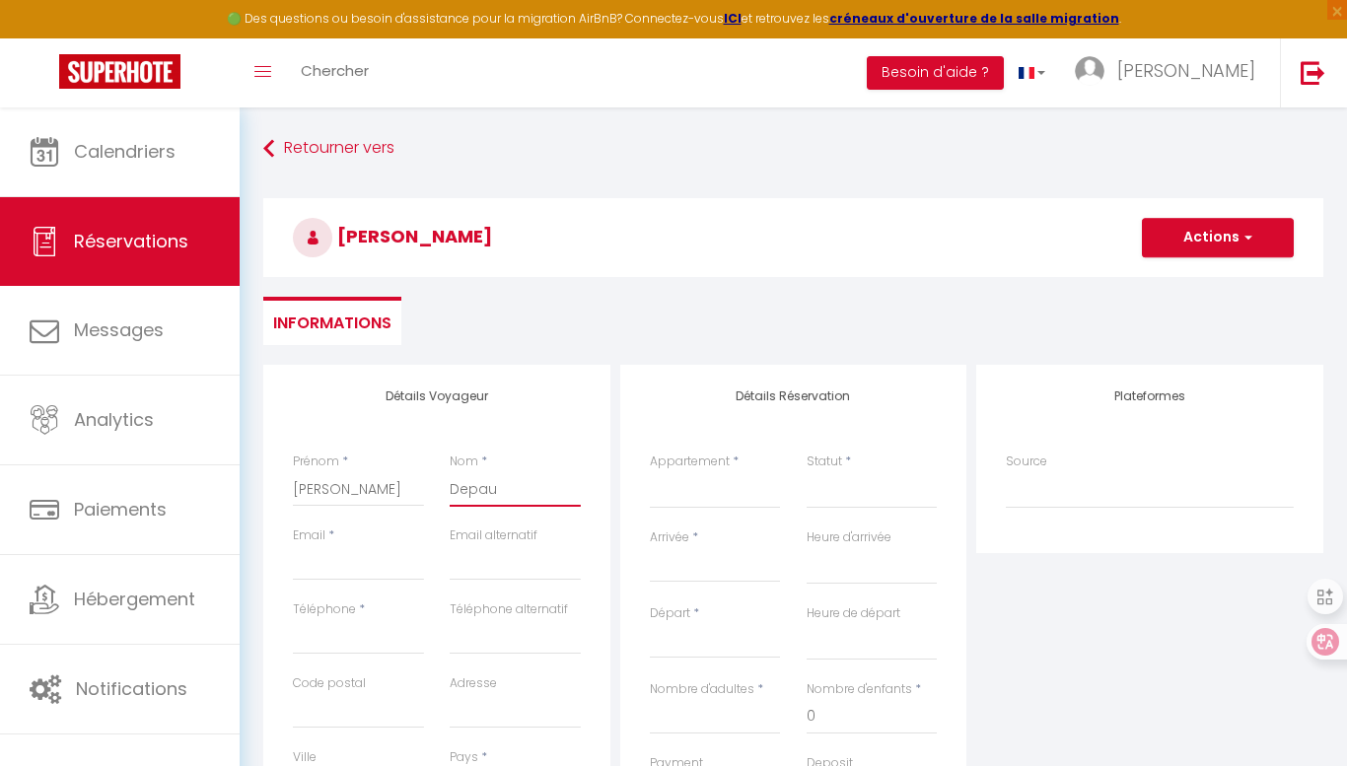
select select
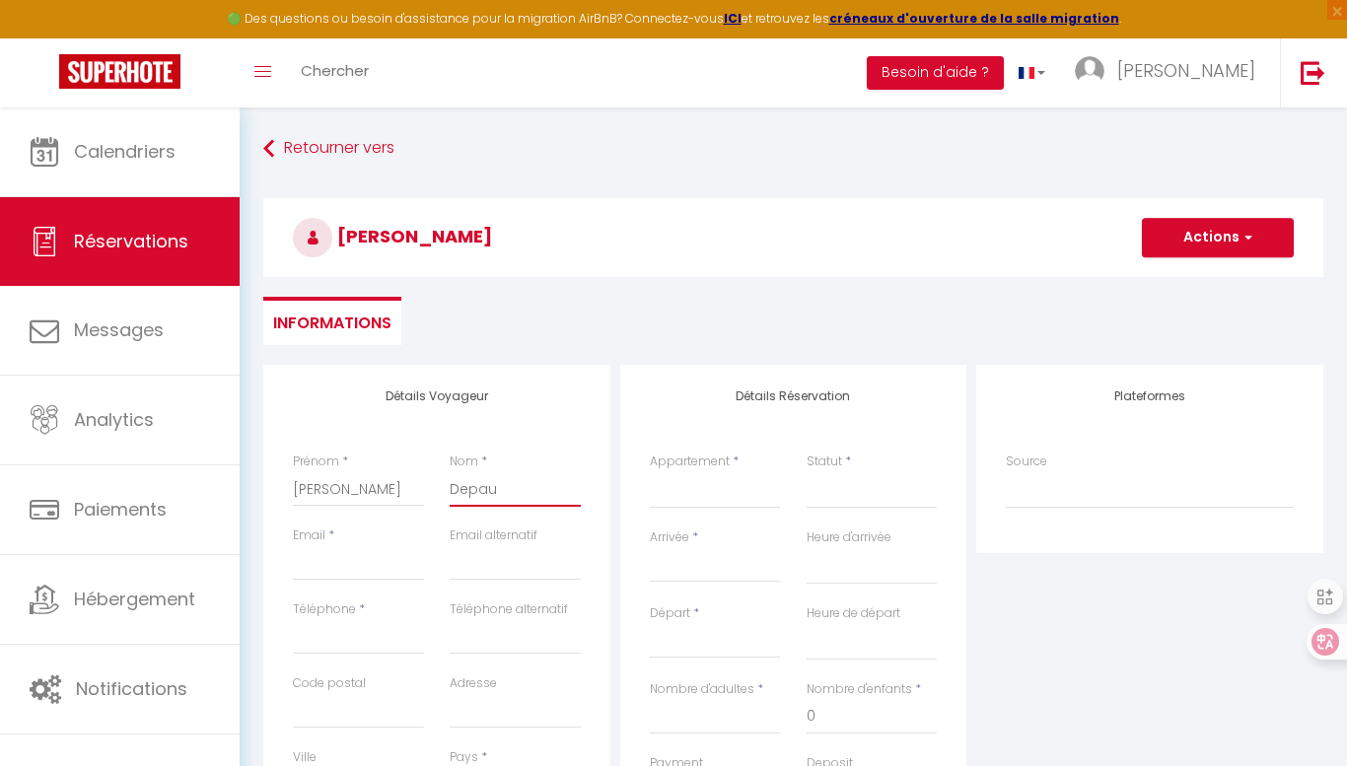
checkbox input "false"
type input "Depaux"
select select
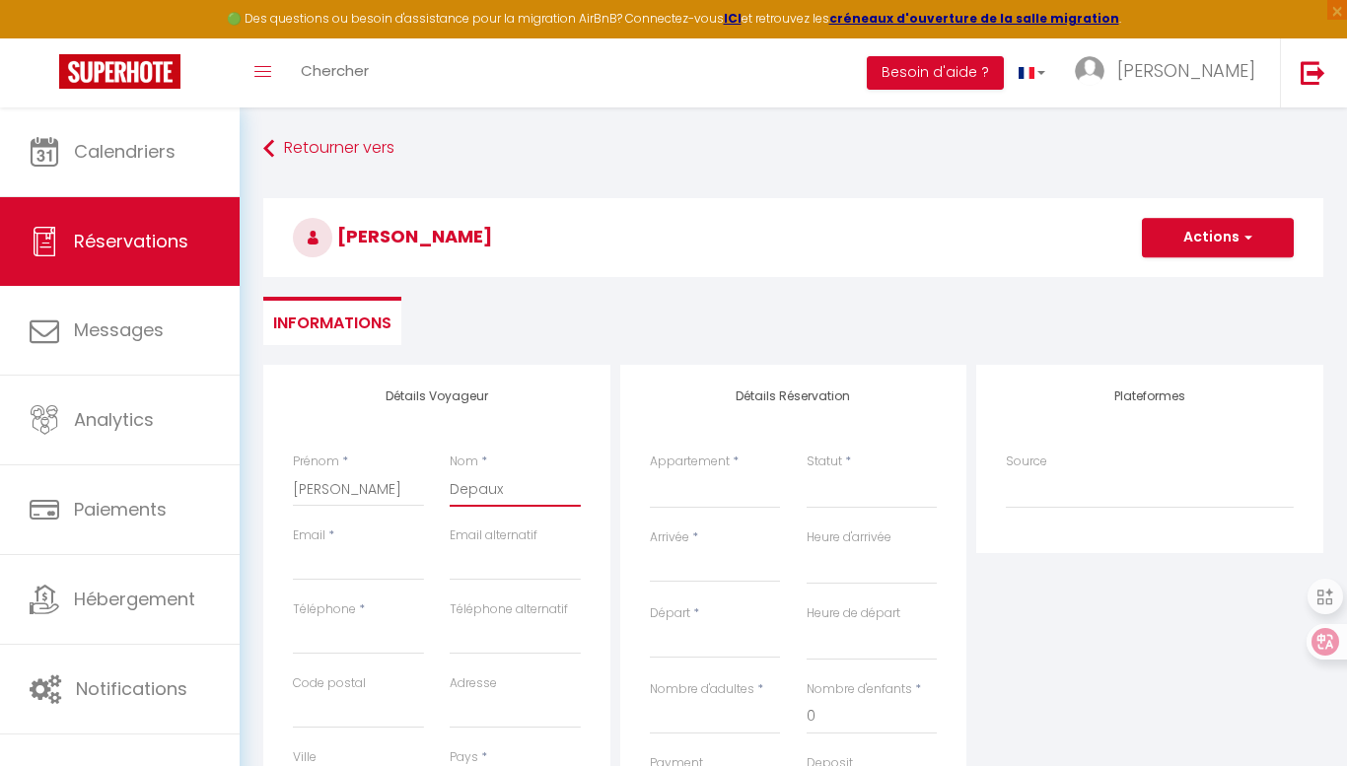
select select
checkbox input "false"
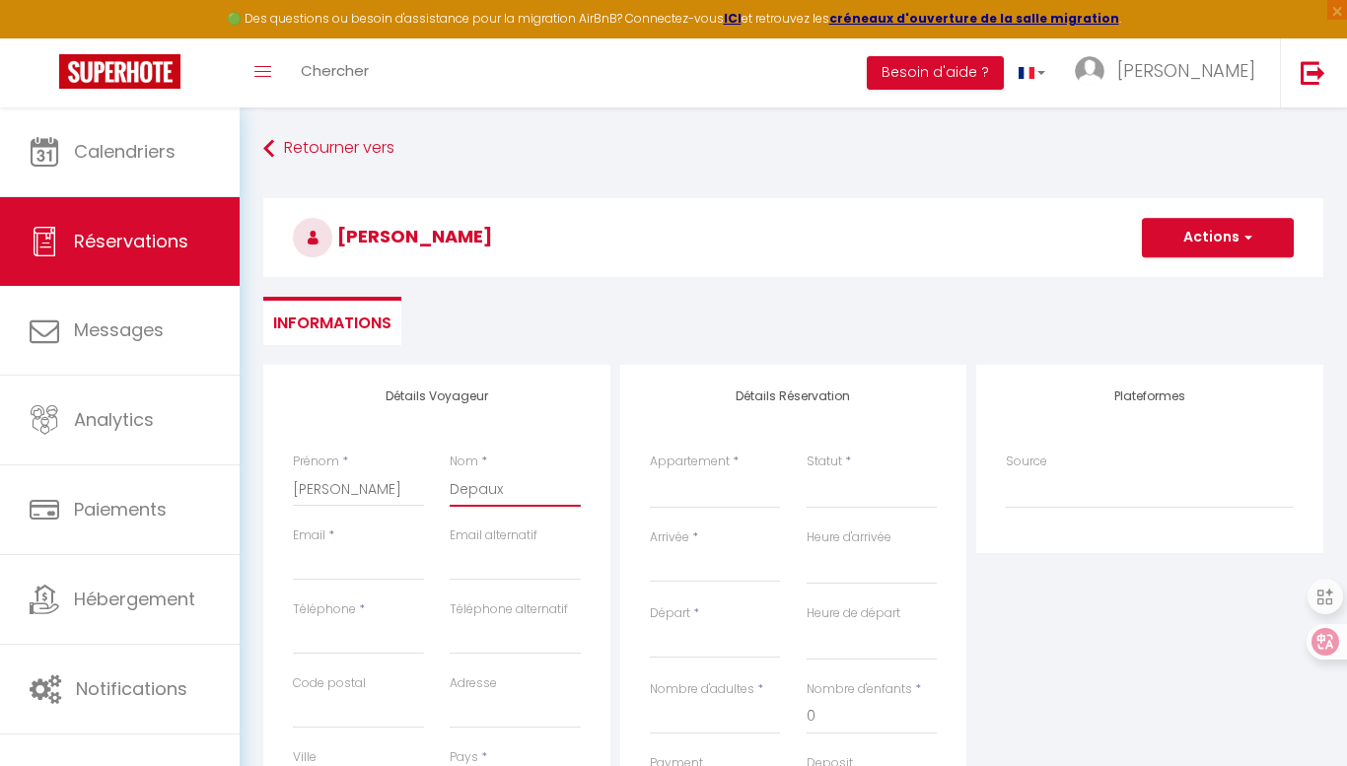
type input "Depaux"
click at [323, 560] on input "Email client" at bounding box center [358, 562] width 131 height 35
type input "d"
select select
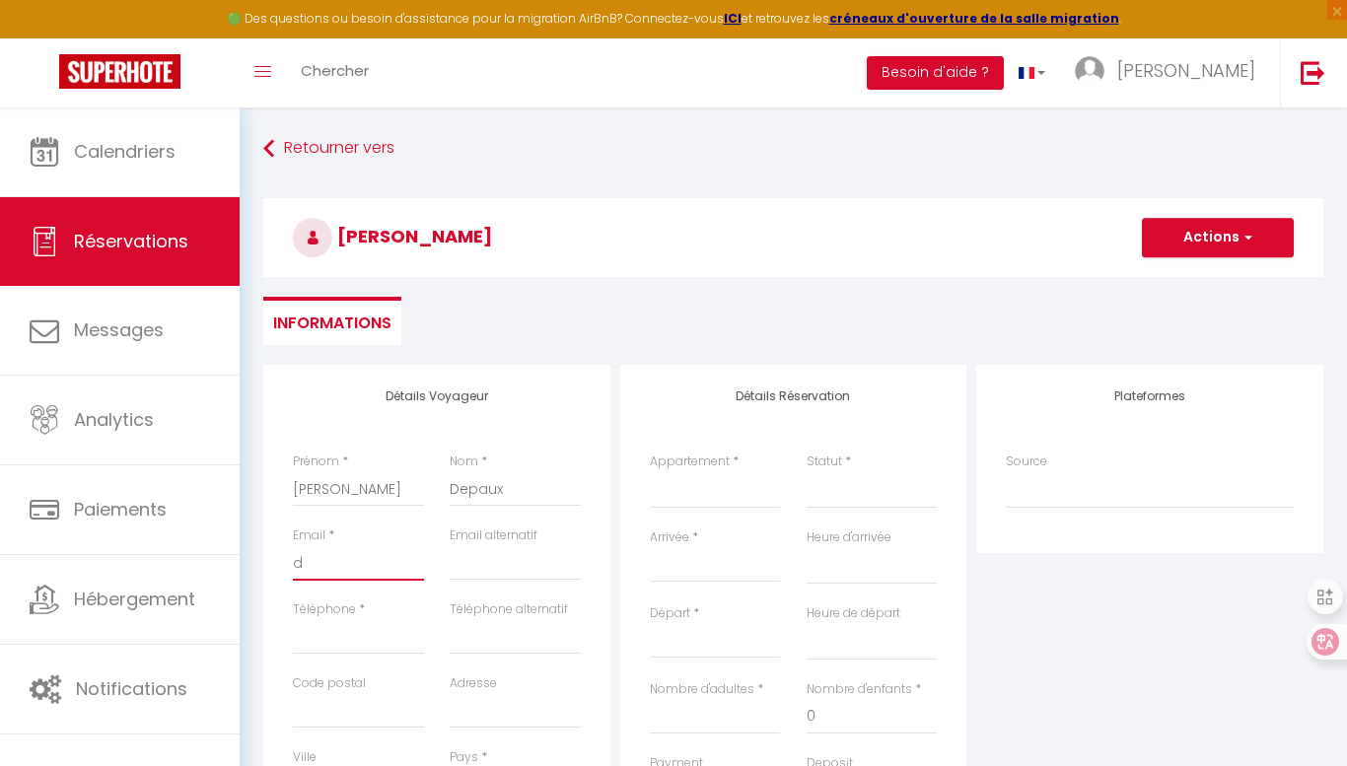
select select
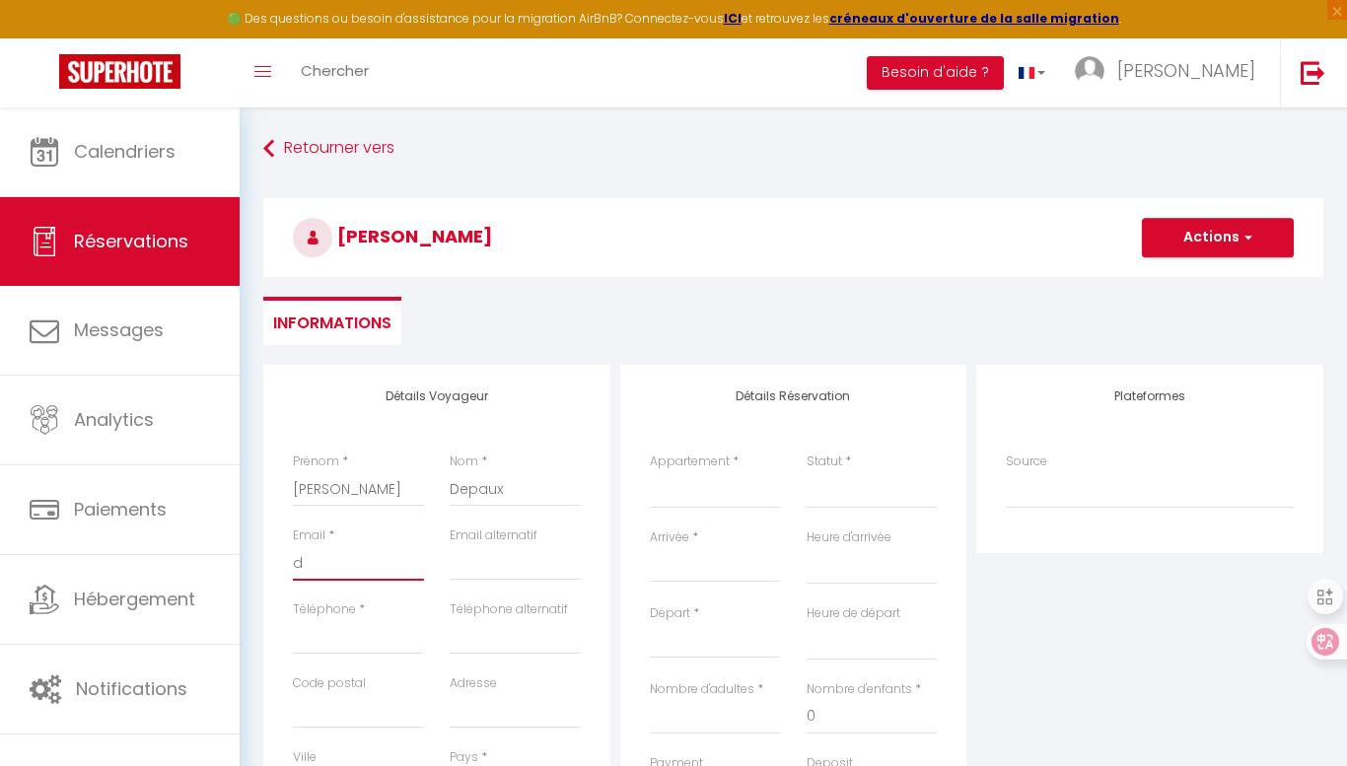
checkbox input "false"
type input "de"
select select
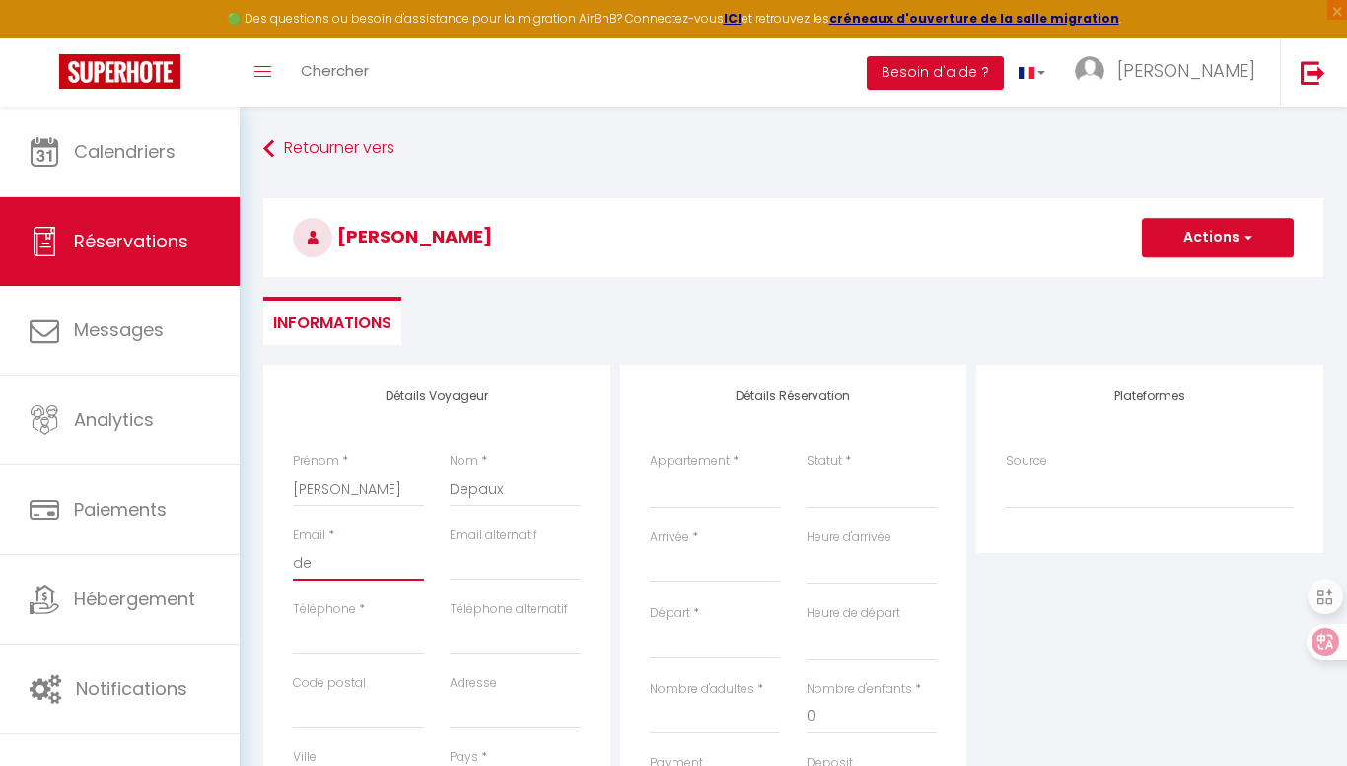
select select
checkbox input "false"
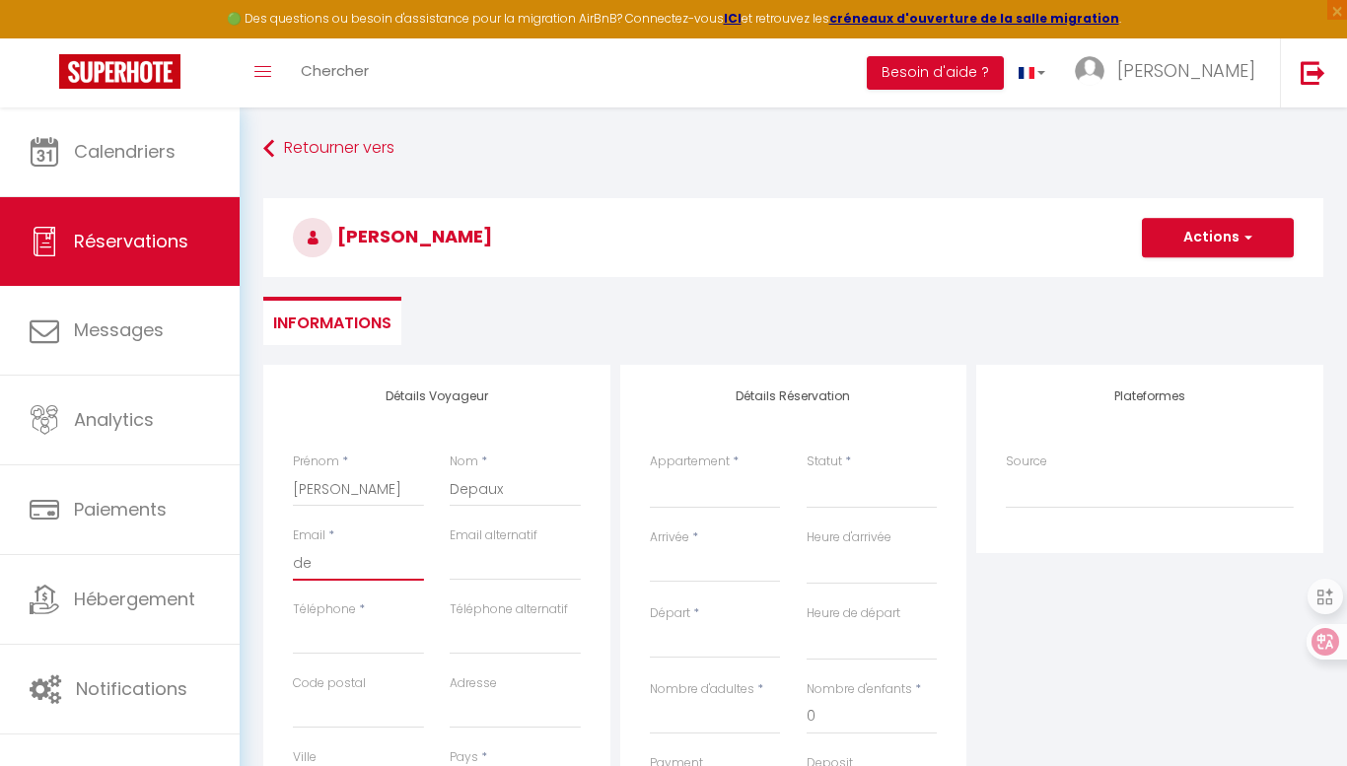
type input "dep"
select select
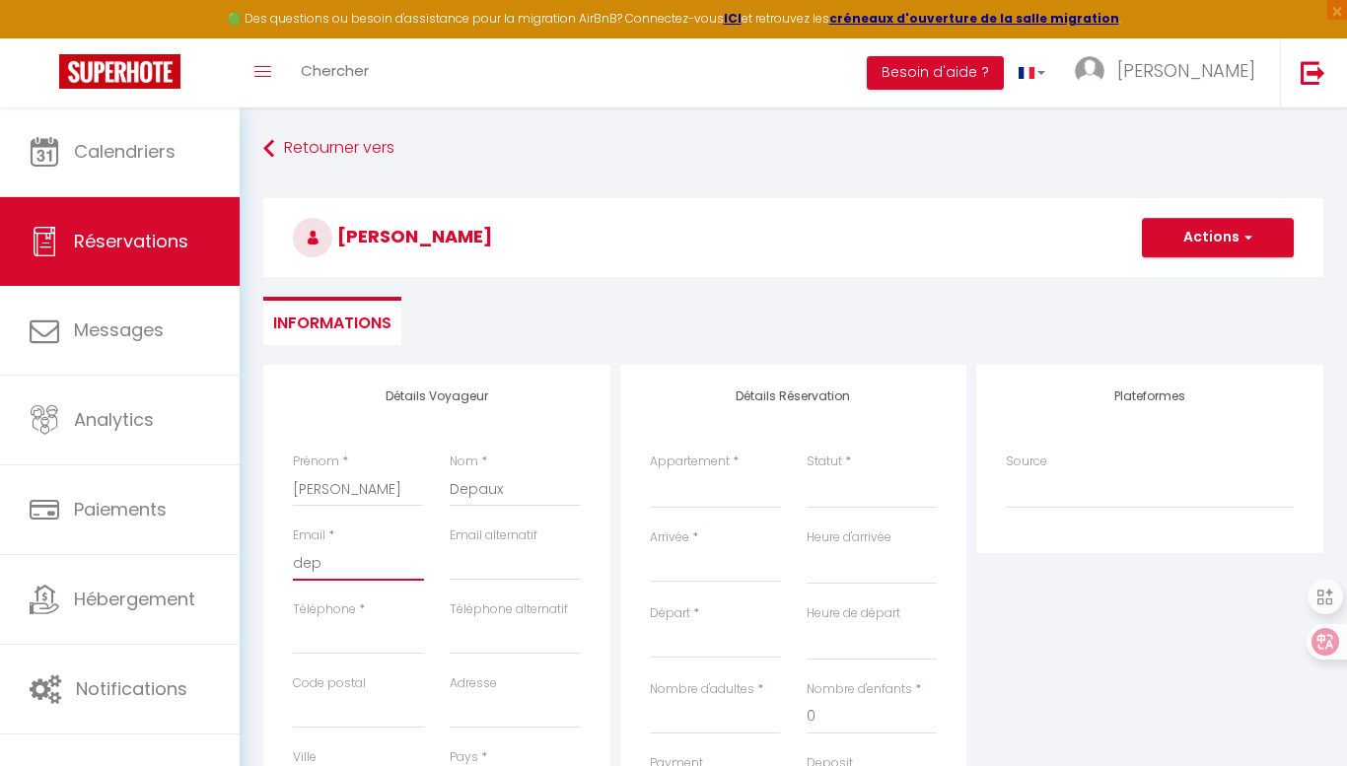
select select
checkbox input "false"
type input "depa"
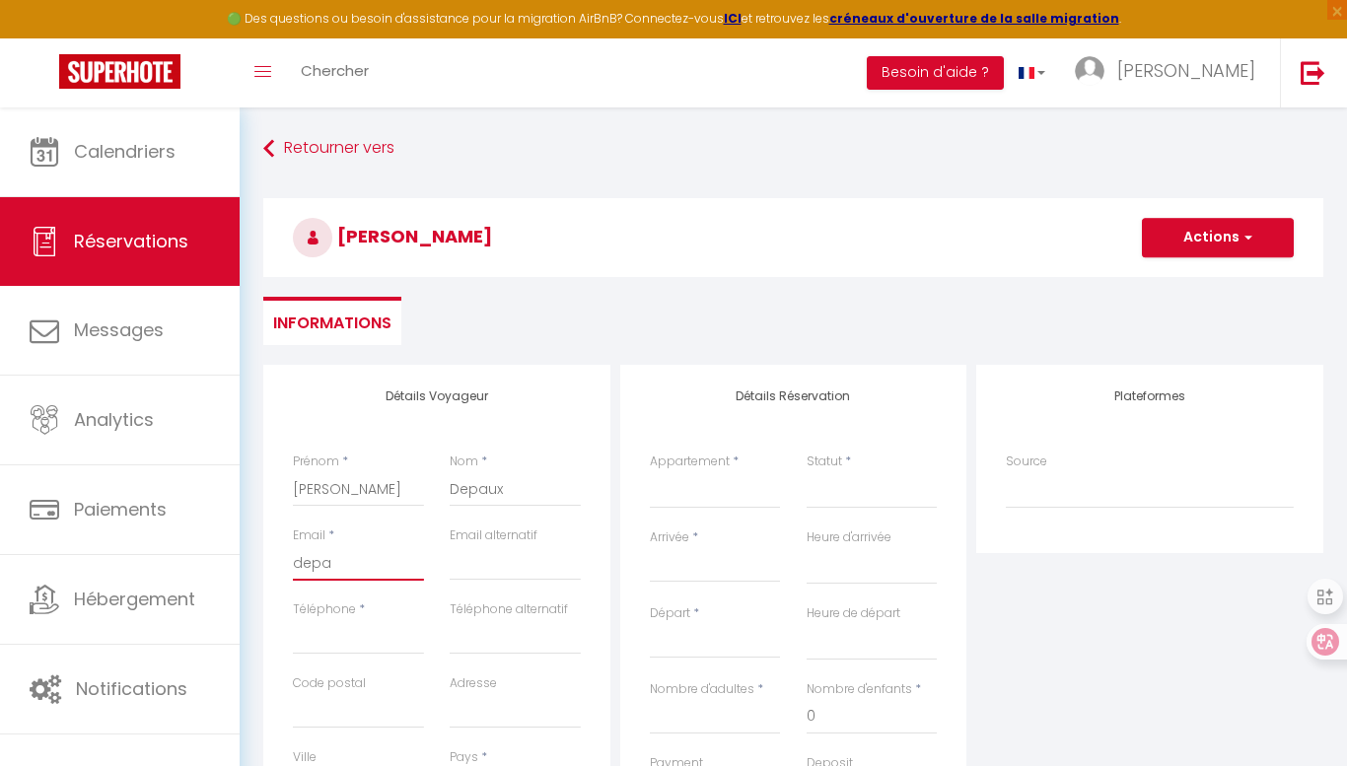
select select
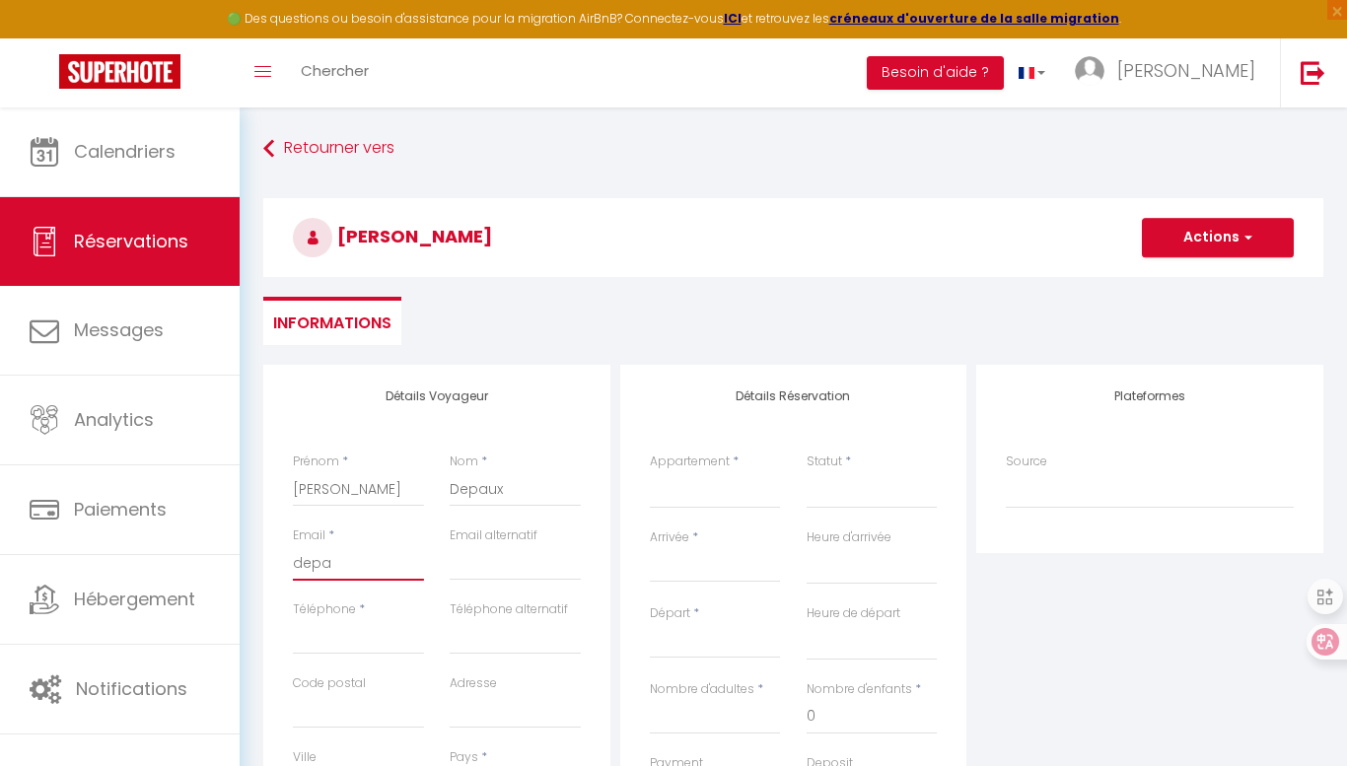
select select
checkbox input "false"
type input "depau"
select select
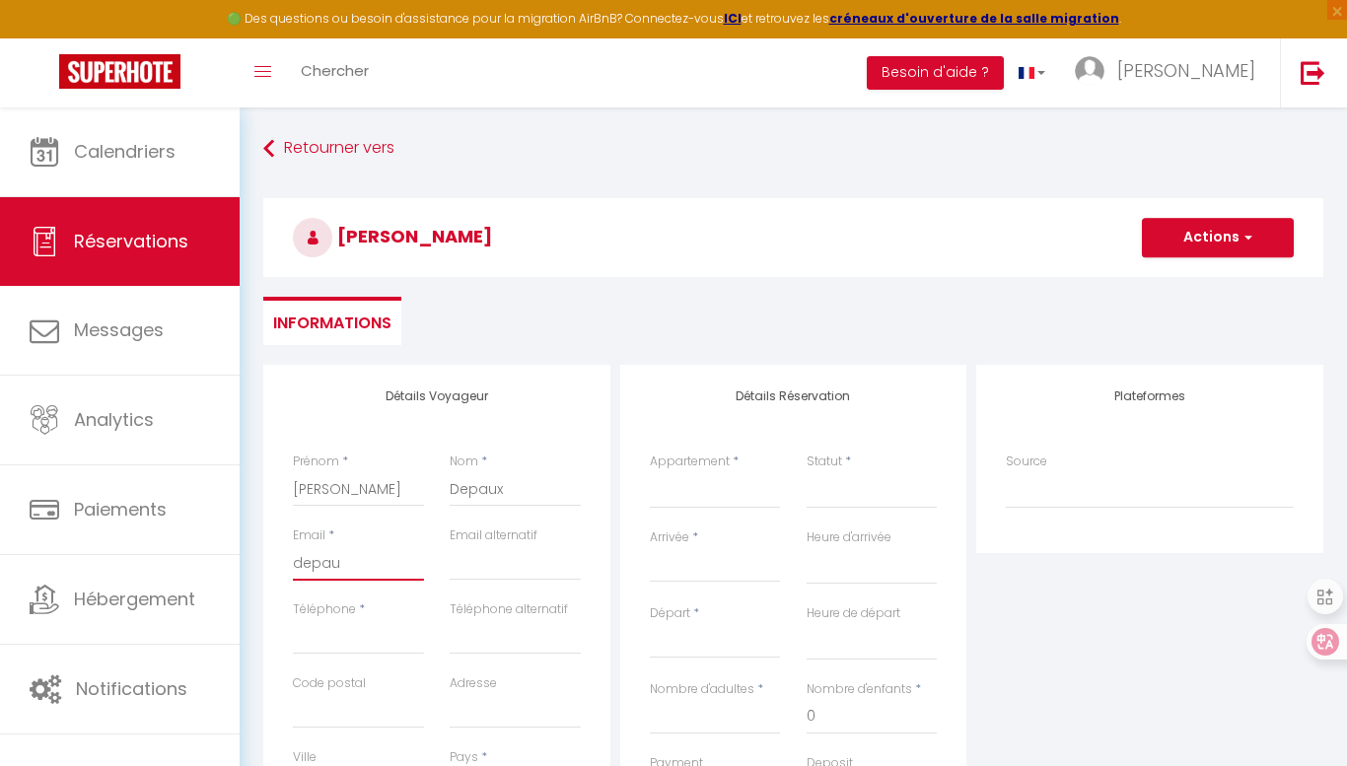
select select
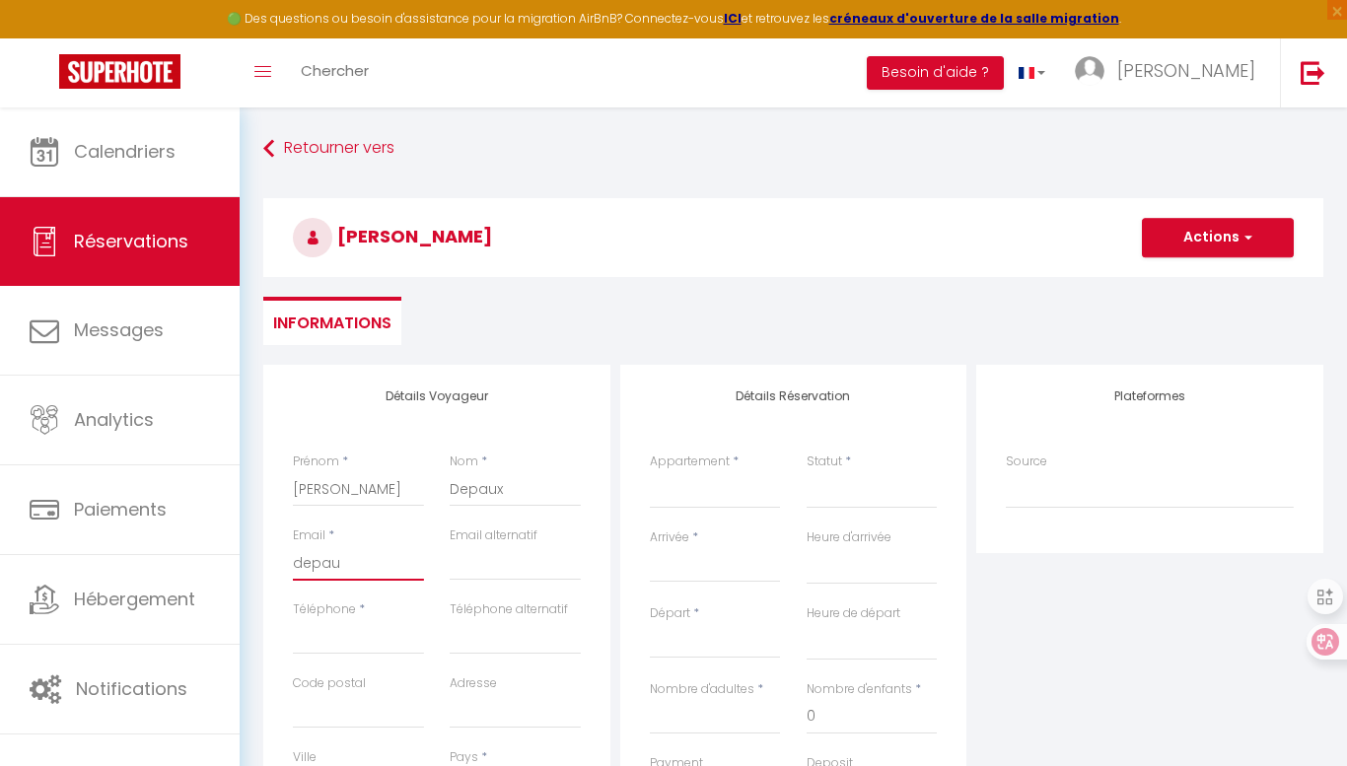
select select
checkbox input "false"
type input "depaux"
click at [356, 644] on input "Téléphone" at bounding box center [358, 636] width 131 height 35
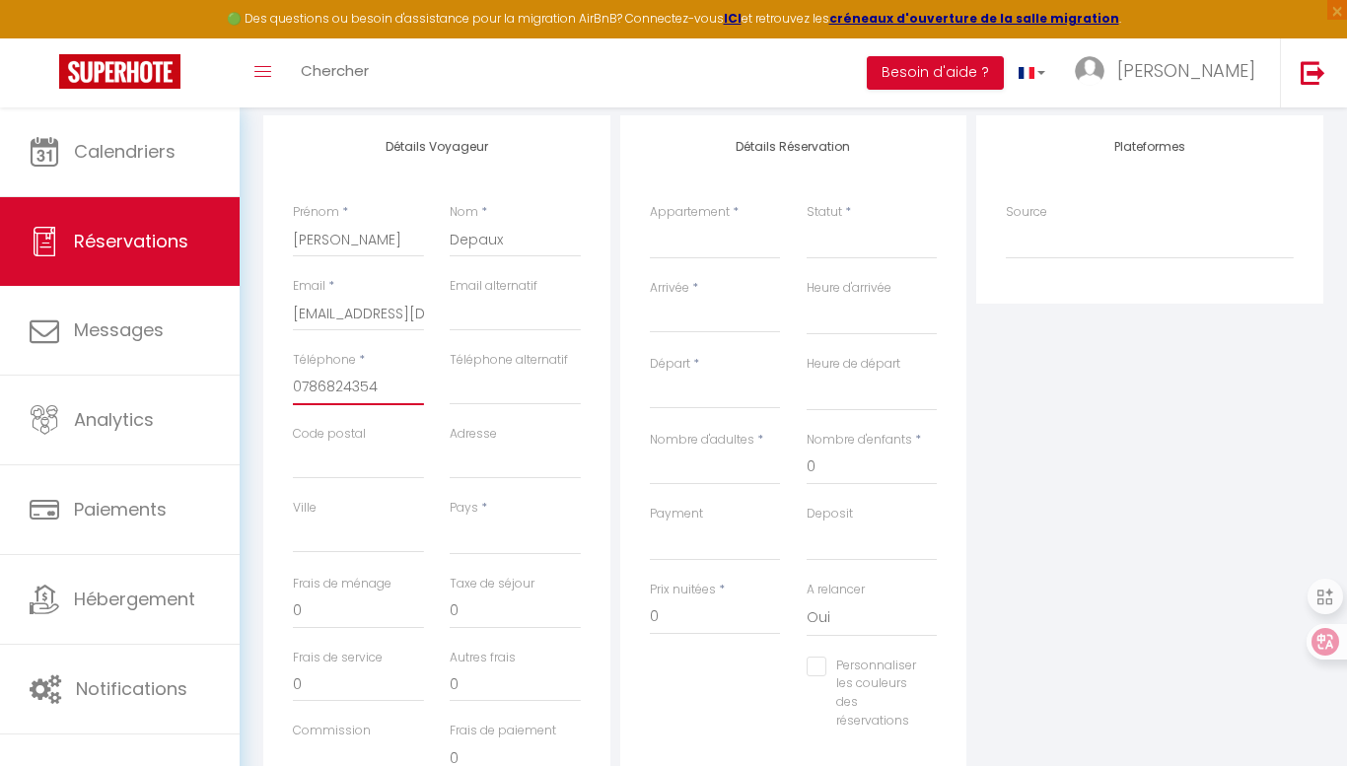
scroll to position [257, 0]
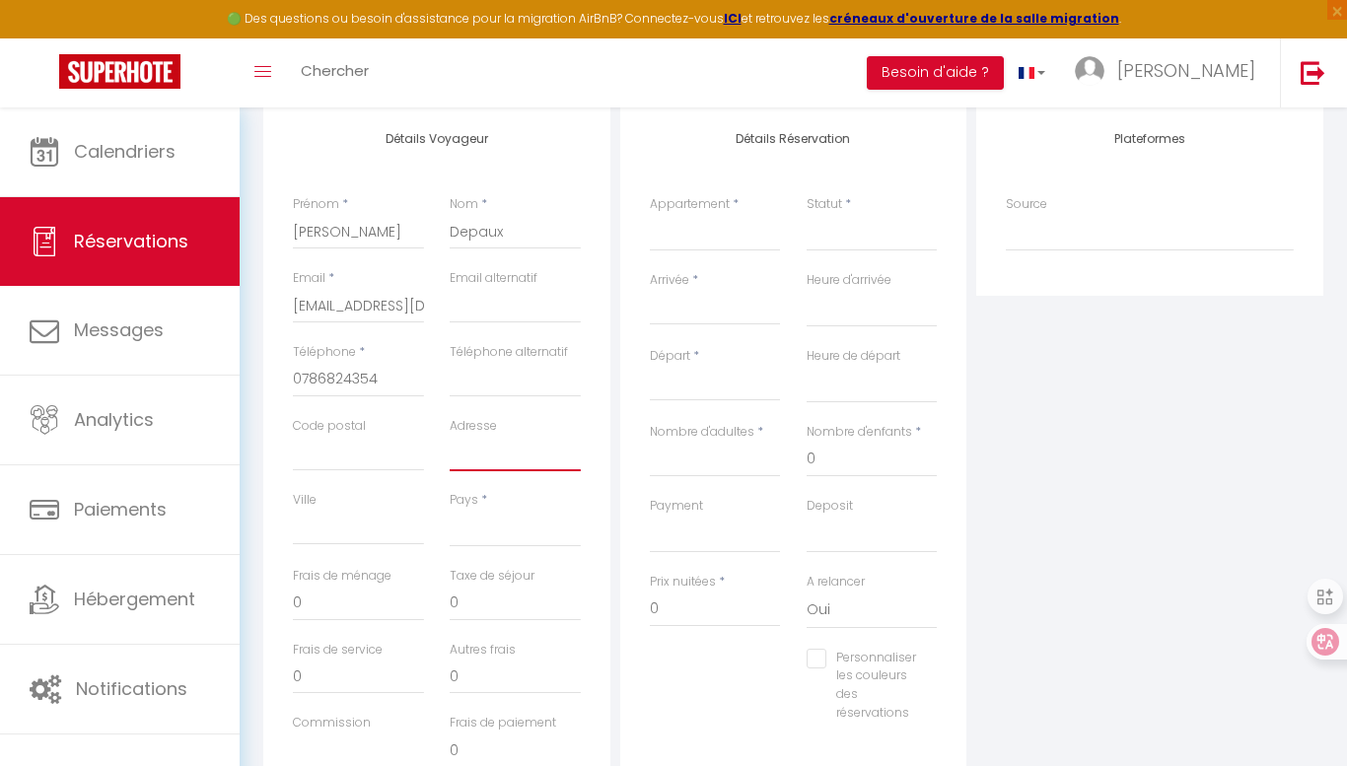
click at [490, 468] on input "Adresse" at bounding box center [515, 453] width 131 height 35
click at [345, 461] on input "Code postal" at bounding box center [358, 453] width 131 height 35
click at [466, 527] on select "[GEOGRAPHIC_DATA] [GEOGRAPHIC_DATA] [GEOGRAPHIC_DATA] [GEOGRAPHIC_DATA] [GEOGRA…" at bounding box center [515, 528] width 131 height 37
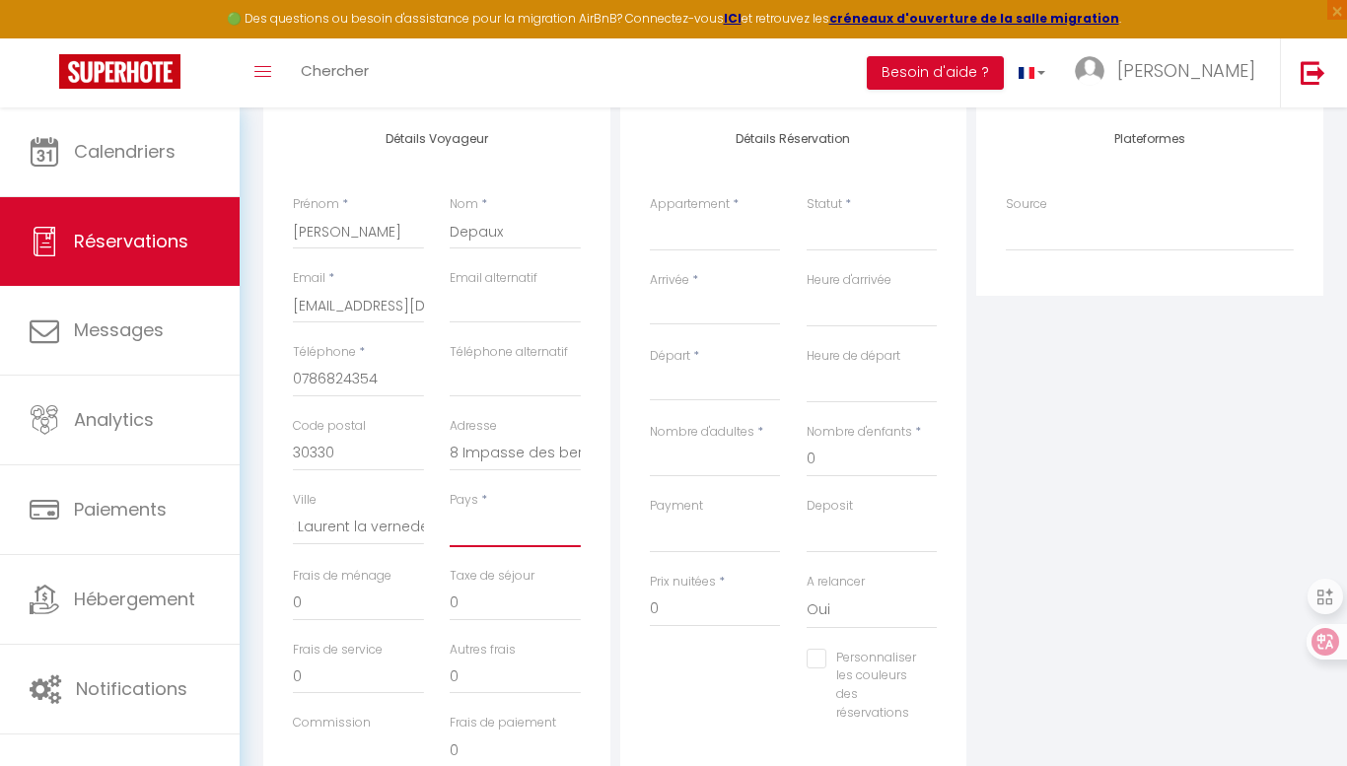
scroll to position [0, 0]
click at [450, 510] on select "[GEOGRAPHIC_DATA] [GEOGRAPHIC_DATA] [GEOGRAPHIC_DATA] [GEOGRAPHIC_DATA] [GEOGRA…" at bounding box center [515, 528] width 131 height 37
click at [680, 615] on input "0" at bounding box center [715, 609] width 131 height 35
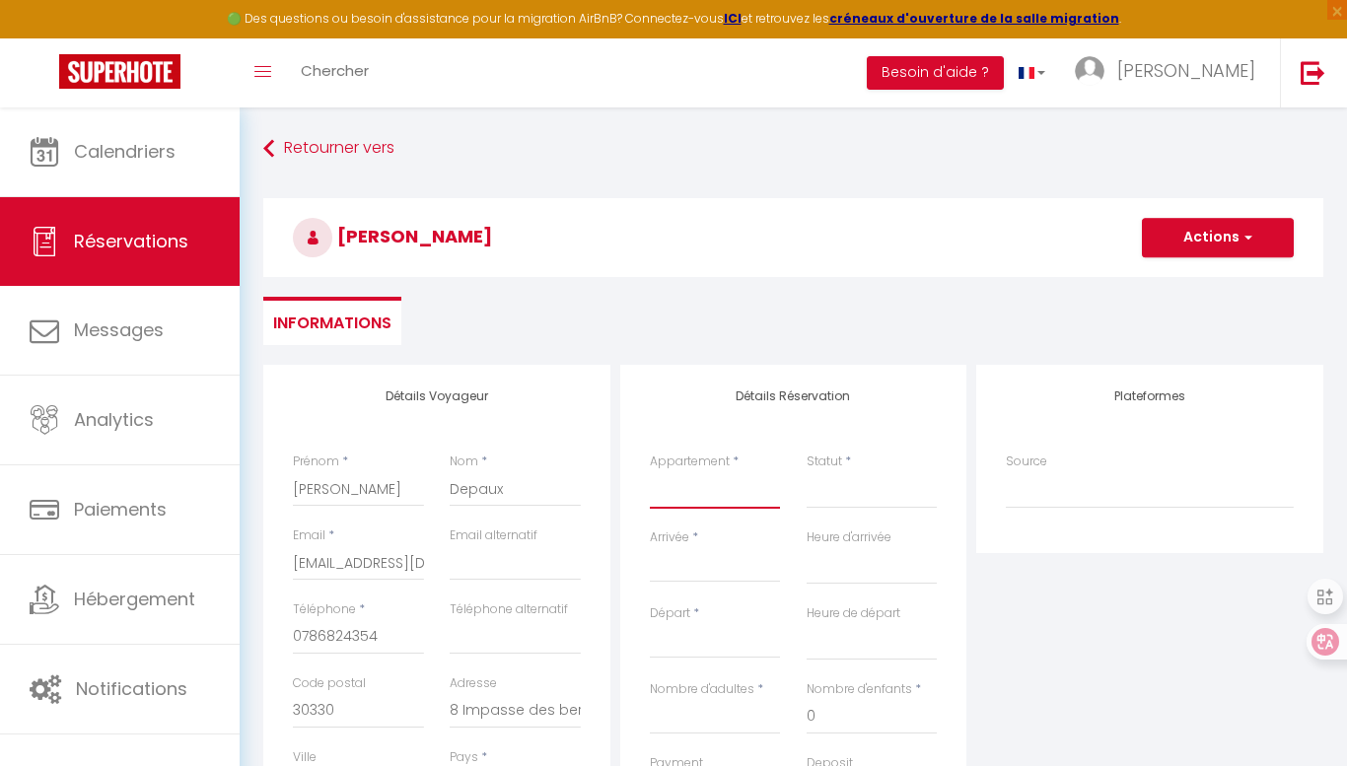
click at [713, 495] on select "[PERSON_NAME] [PERSON_NAME] La Galerie L'Arche" at bounding box center [715, 489] width 131 height 37
click at [650, 471] on select "[PERSON_NAME] [PERSON_NAME] La Galerie L'Arche" at bounding box center [715, 489] width 131 height 37
click at [865, 506] on select "Confirmé Non Confirmé [PERSON_NAME] par le voyageur No Show Request" at bounding box center [872, 489] width 131 height 37
click at [849, 496] on select "Confirmé Non Confirmé [PERSON_NAME] par le voyageur No Show Request" at bounding box center [872, 489] width 131 height 37
click at [813, 500] on select "Confirmé Non Confirmé [PERSON_NAME] par le voyageur No Show Request" at bounding box center [872, 489] width 131 height 37
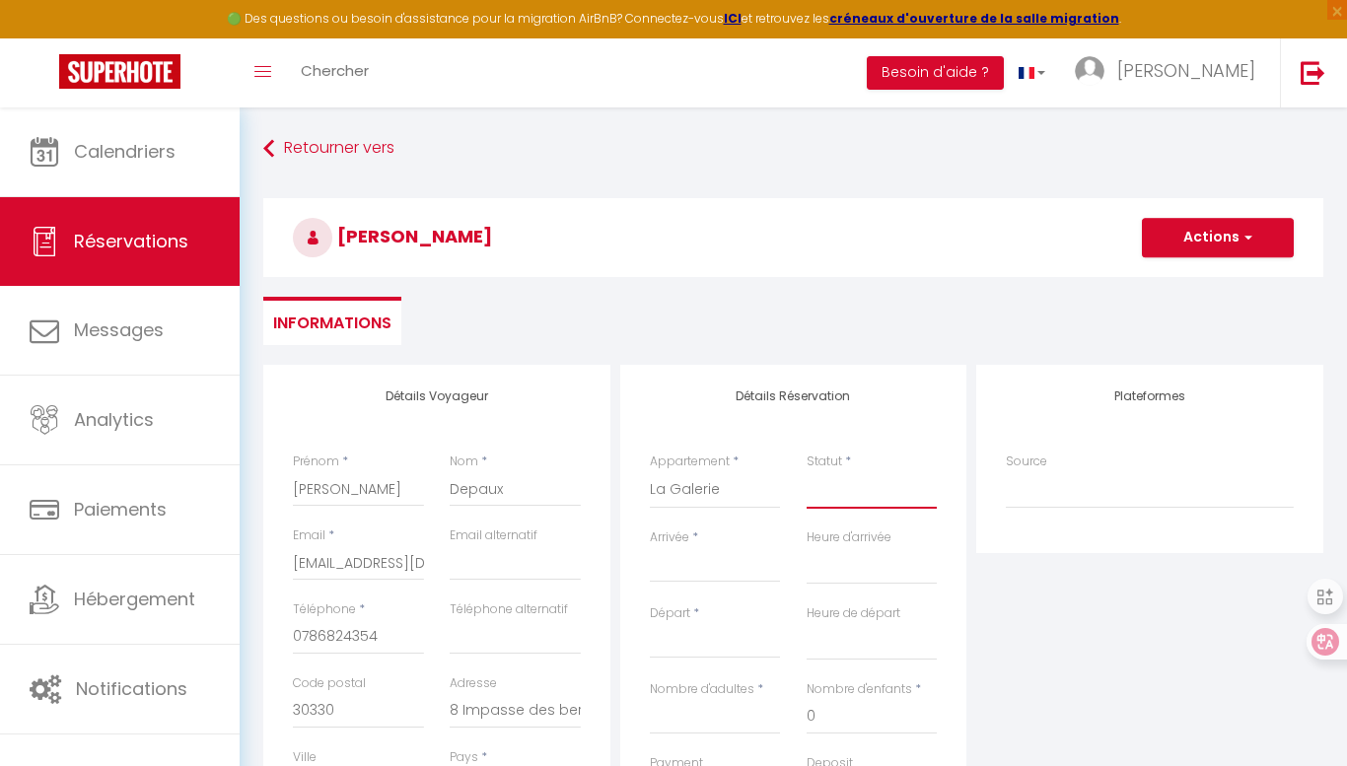
click at [857, 492] on select "Confirmé Non Confirmé [PERSON_NAME] par le voyageur No Show Request" at bounding box center [872, 489] width 131 height 37
click at [847, 490] on select "Confirmé Non Confirmé [PERSON_NAME] par le voyageur No Show Request" at bounding box center [872, 489] width 131 height 37
click at [807, 471] on select "Confirmé Non Confirmé [PERSON_NAME] par le voyageur No Show Request" at bounding box center [872, 489] width 131 height 37
click at [719, 568] on input "Arrivée" at bounding box center [715, 567] width 131 height 26
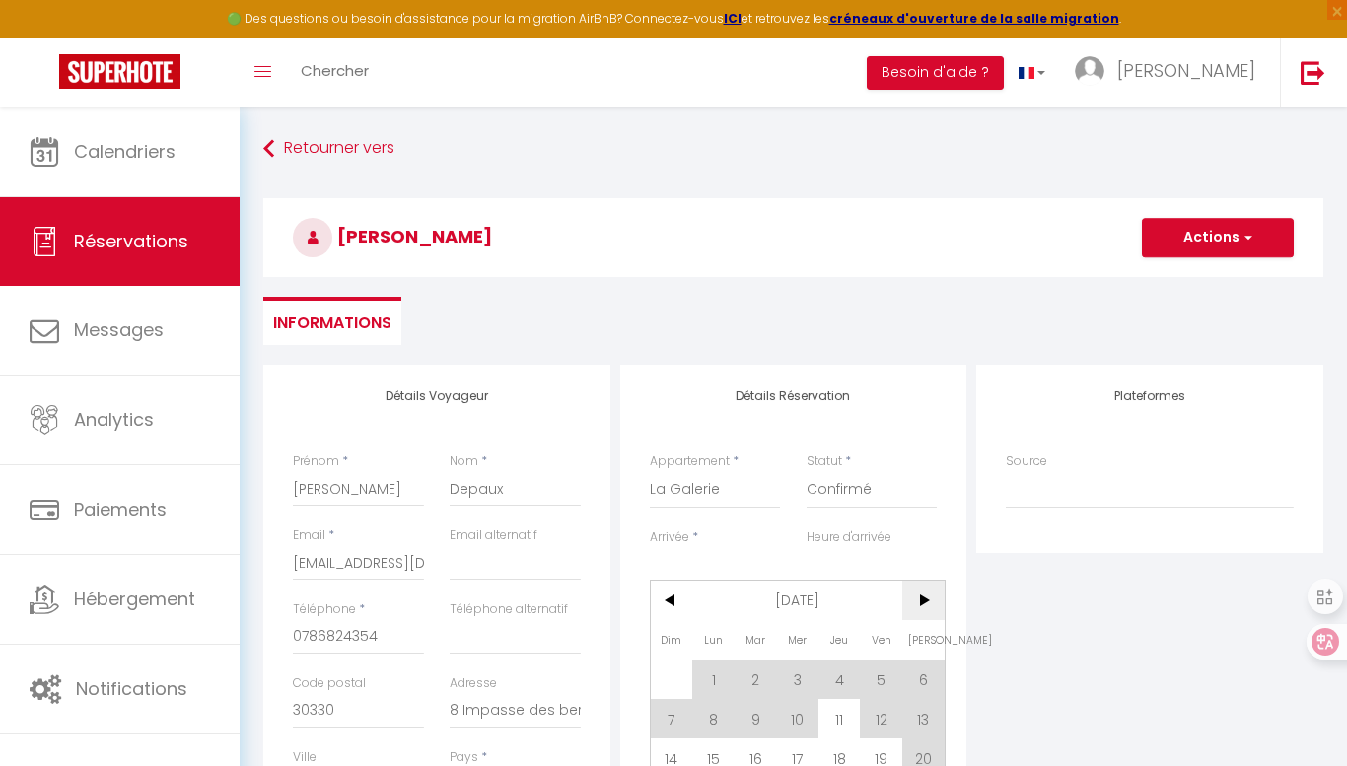
click at [920, 602] on span ">" at bounding box center [923, 600] width 42 height 39
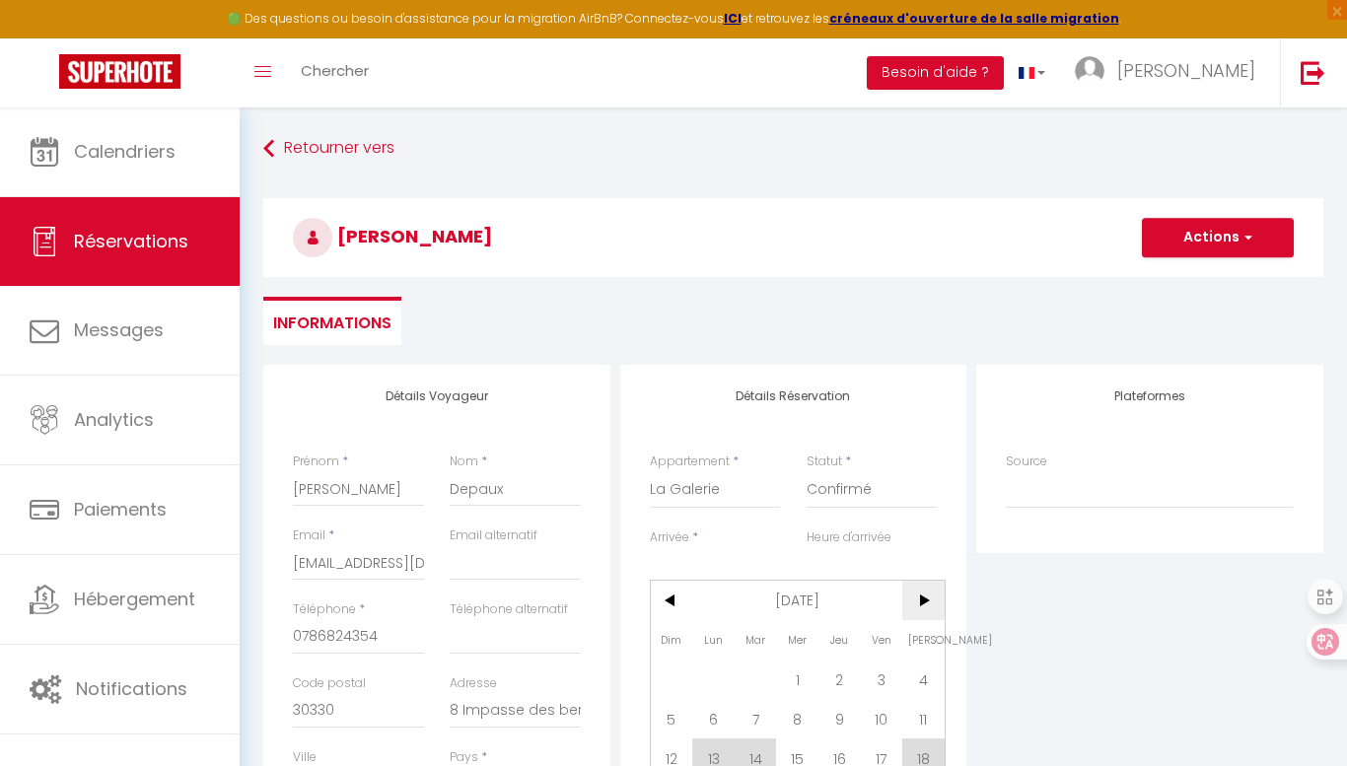
click at [920, 602] on span ">" at bounding box center [923, 600] width 42 height 39
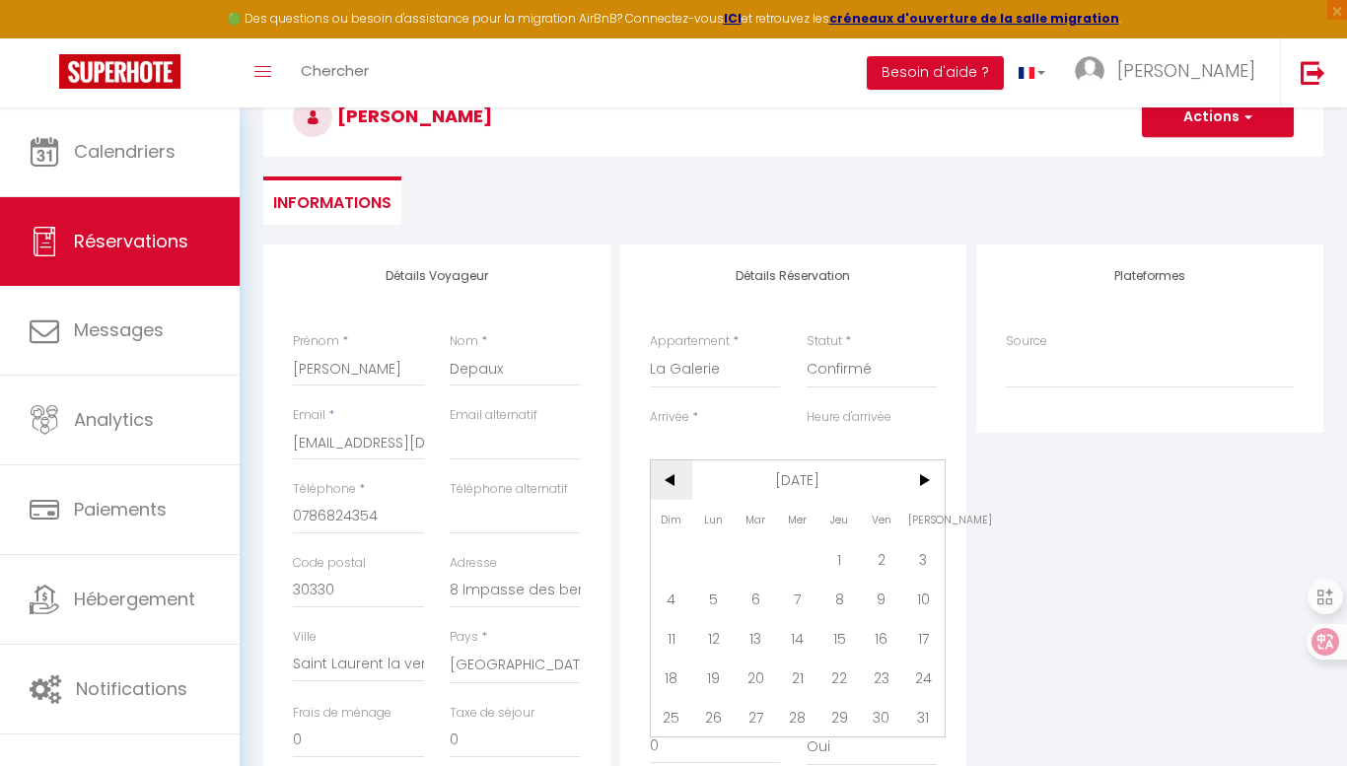
click at [670, 473] on span "<" at bounding box center [672, 480] width 42 height 39
click at [749, 672] on span "18" at bounding box center [756, 677] width 42 height 39
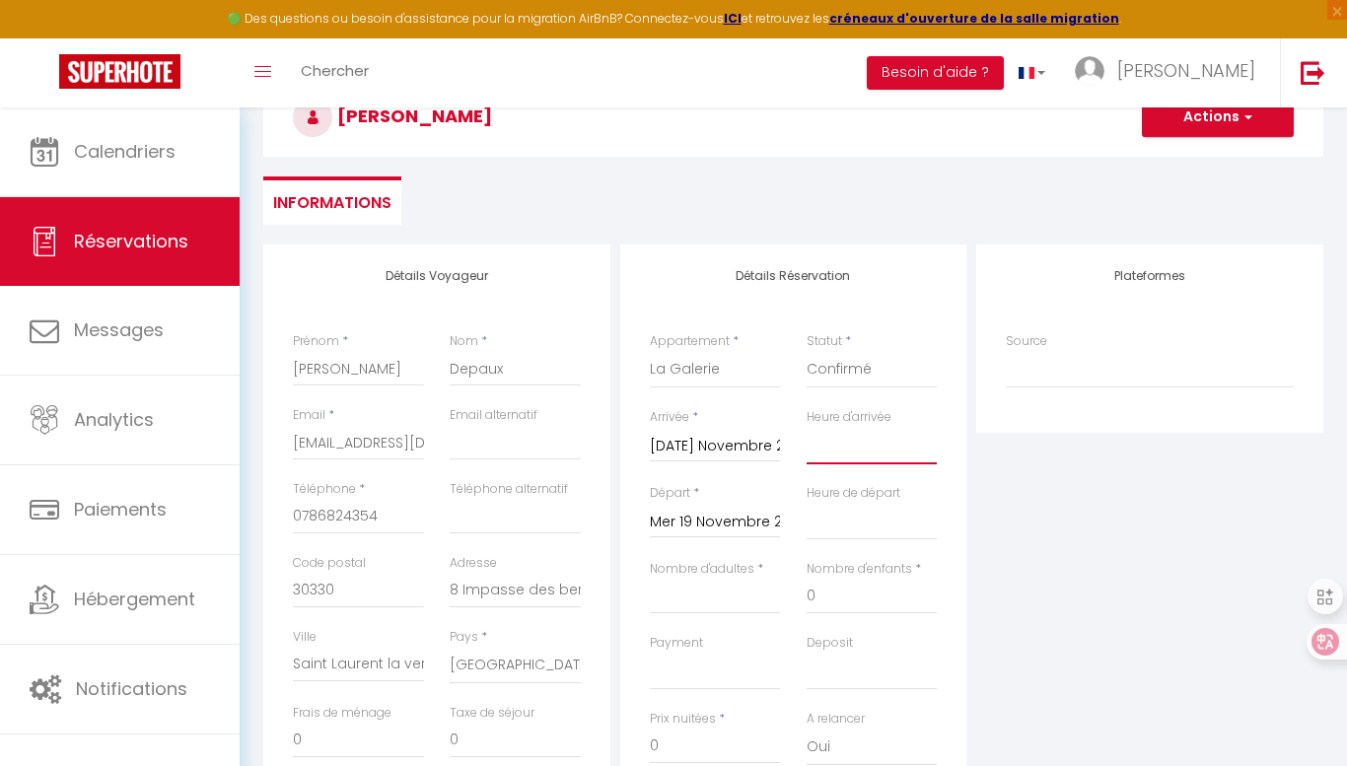
click at [841, 451] on select "00:00 00:30 01:00 01:30 02:00 02:30 03:00 03:30 04:00 04:30 05:00 05:30 06:00 0…" at bounding box center [872, 445] width 131 height 37
click at [807, 427] on select "00:00 00:30 01:00 01:30 02:00 02:30 03:00 03:30 04:00 04:30 05:00 05:30 06:00 0…" at bounding box center [872, 445] width 131 height 37
click at [846, 519] on select "00:00 00:30 01:00 01:30 02:00 02:30 03:00 03:30 04:00 04:30 05:00 05:30 06:00 0…" at bounding box center [872, 521] width 131 height 37
click at [807, 503] on select "00:00 00:30 01:00 01:30 02:00 02:30 03:00 03:30 04:00 04:30 05:00 05:30 06:00 0…" at bounding box center [872, 521] width 131 height 37
click at [1211, 118] on button "Actions" at bounding box center [1218, 117] width 152 height 39
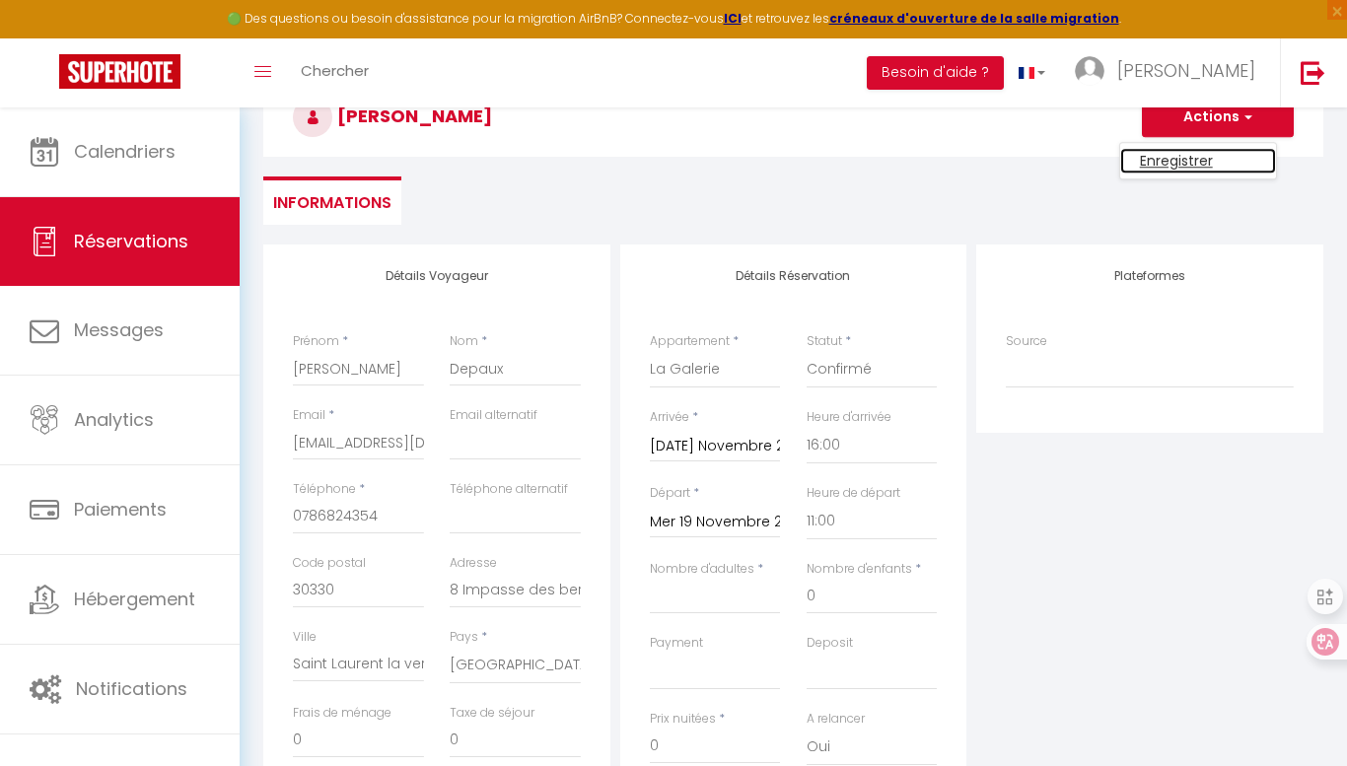
click at [1195, 160] on link "Enregistrer" at bounding box center [1198, 161] width 156 height 26
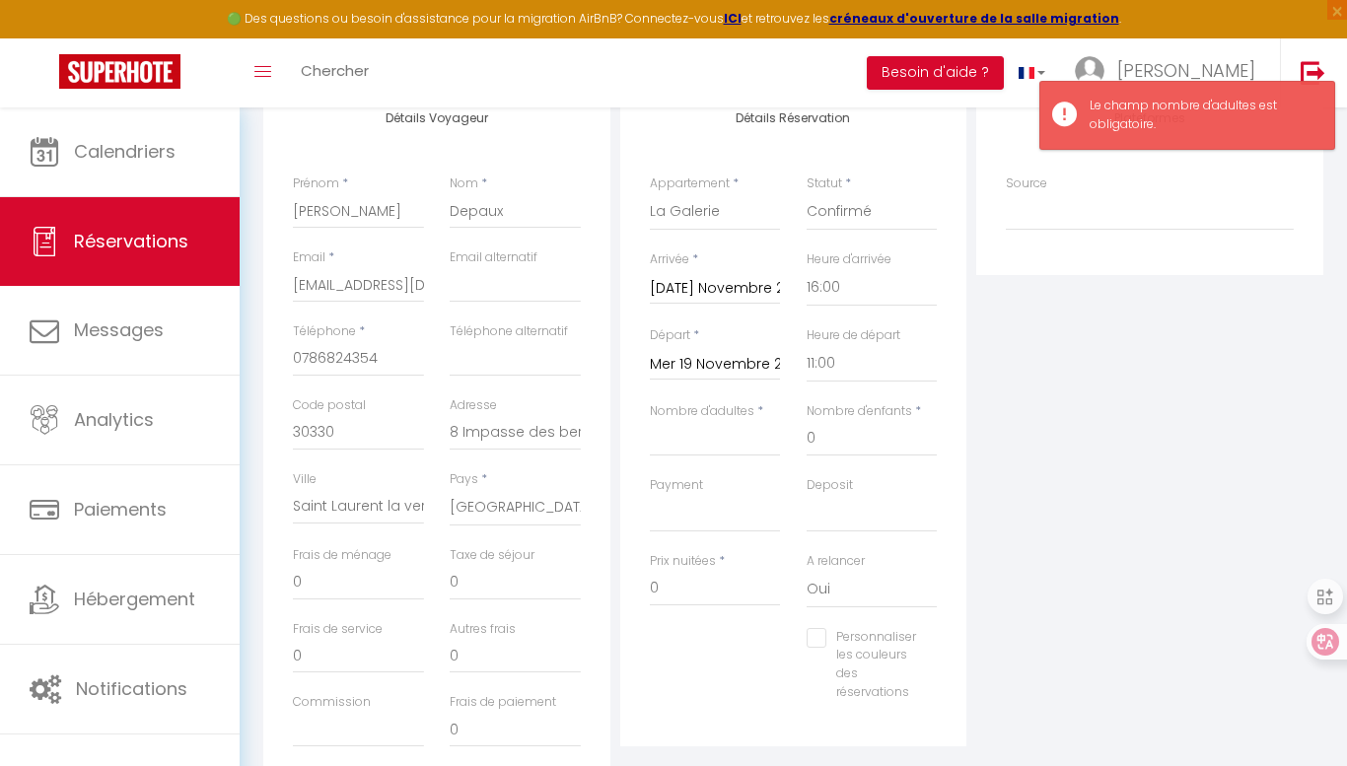
scroll to position [282, 0]
click at [737, 436] on input "Nombre d'adultes" at bounding box center [715, 434] width 131 height 35
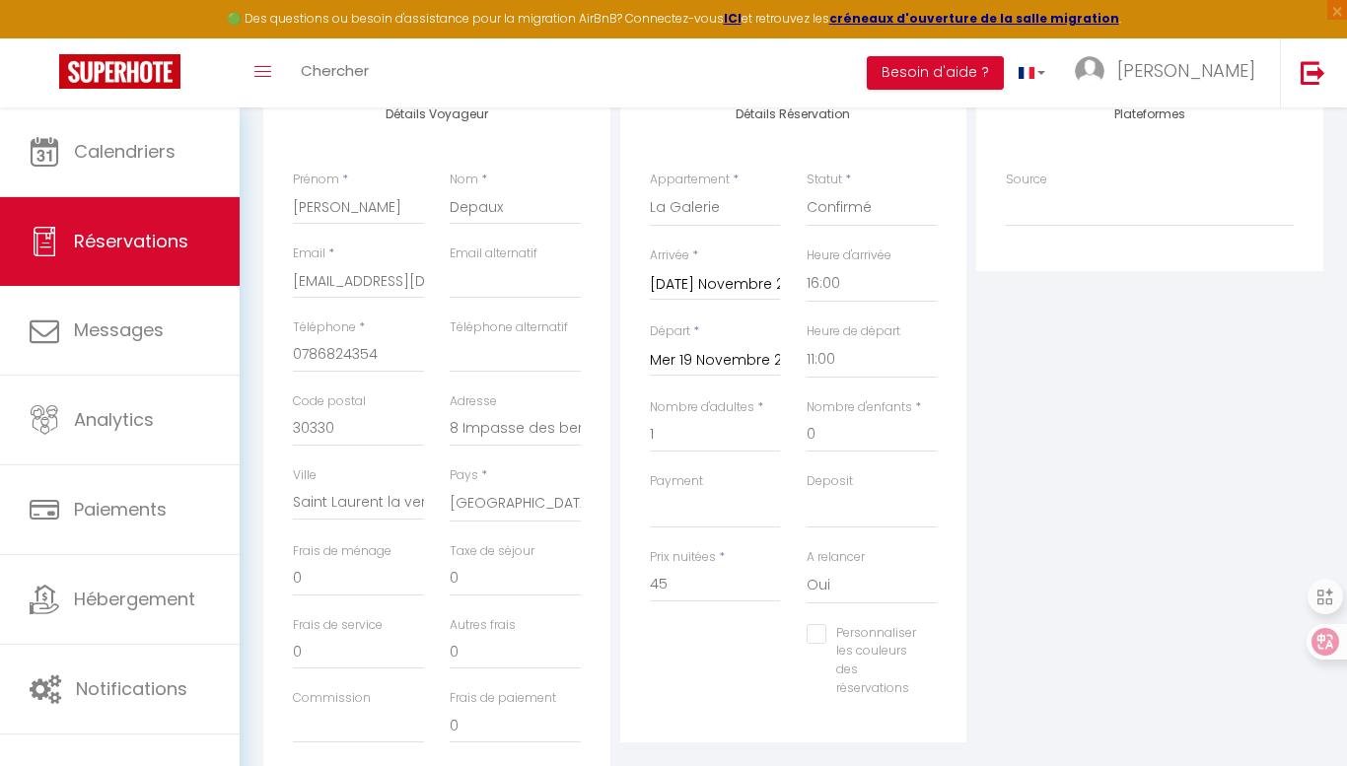
click at [1201, 571] on div "Plateformes Source Direct [DOMAIN_NAME] [DOMAIN_NAME] Chalet montagne Expedia G…" at bounding box center [1149, 435] width 357 height 705
click at [719, 583] on input "45" at bounding box center [715, 584] width 131 height 35
click at [1112, 599] on div "Plateformes Source Direct [DOMAIN_NAME] [DOMAIN_NAME] Chalet montagne Expedia G…" at bounding box center [1149, 435] width 357 height 705
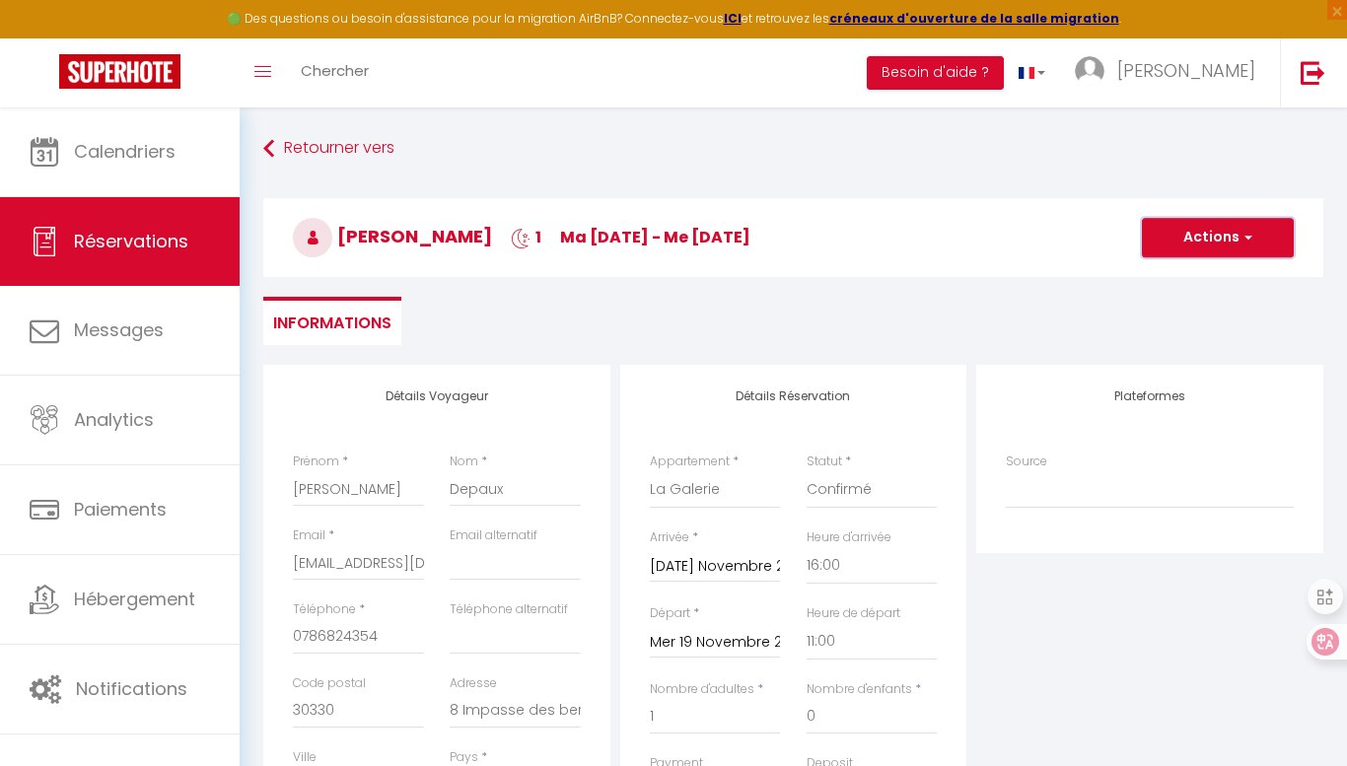
click at [1226, 231] on button "Actions" at bounding box center [1218, 237] width 152 height 39
click at [1215, 278] on link "Enregistrer" at bounding box center [1198, 281] width 156 height 26
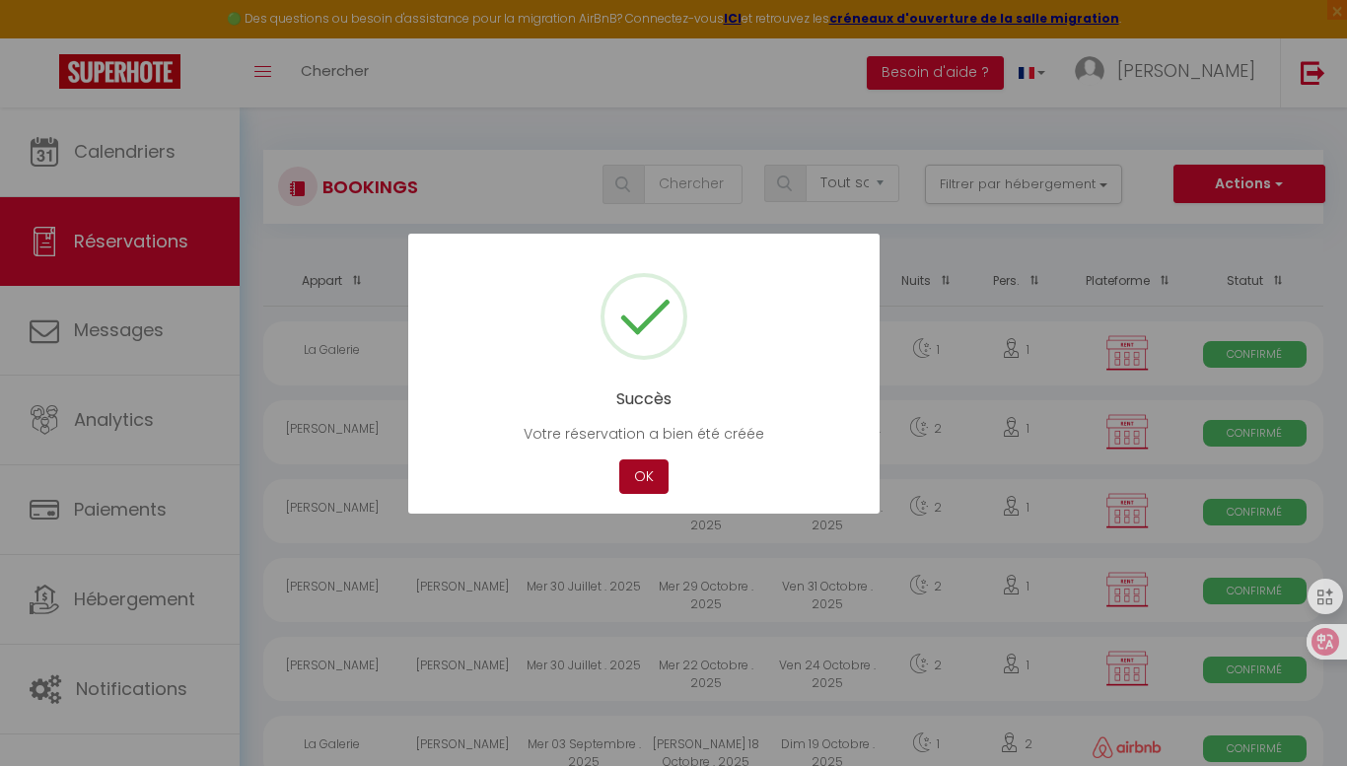
click at [665, 471] on button "OK" at bounding box center [643, 477] width 49 height 35
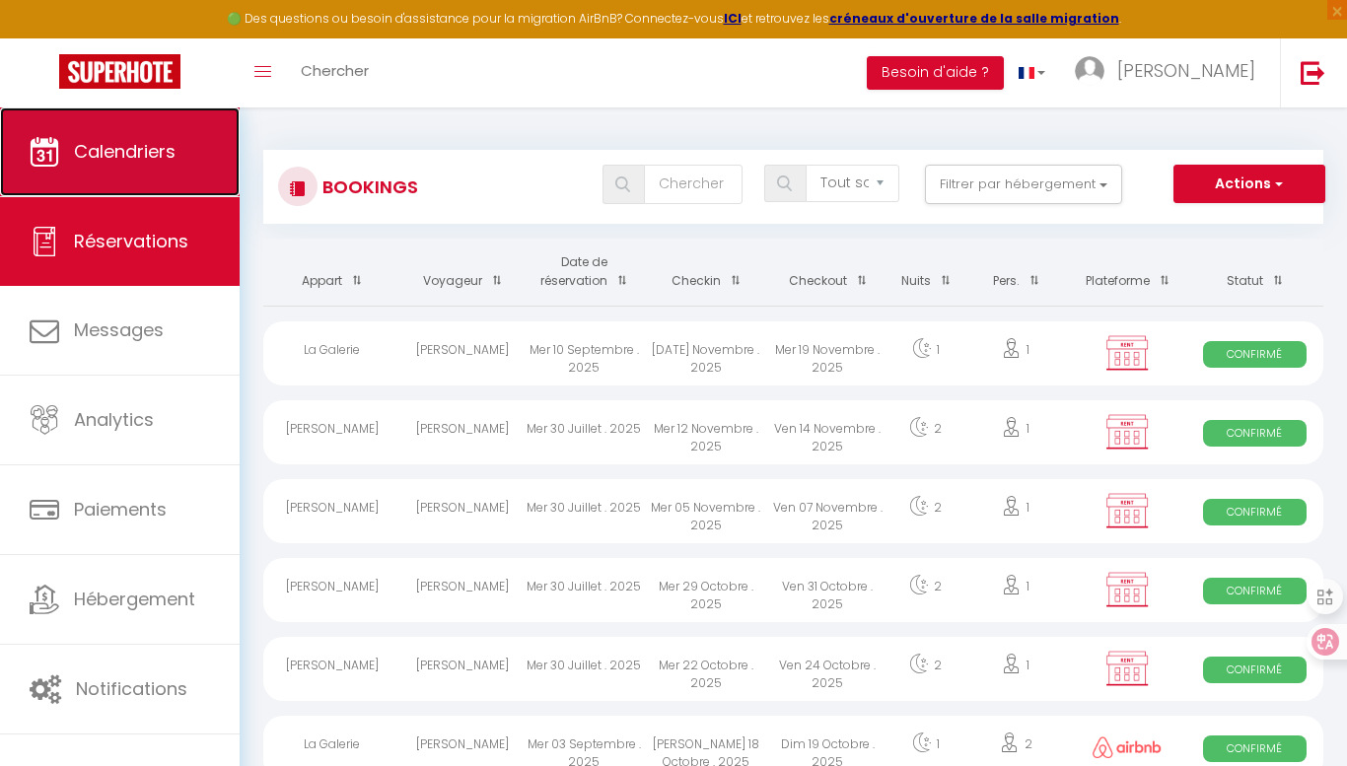
click at [179, 166] on link "Calendriers" at bounding box center [120, 151] width 240 height 89
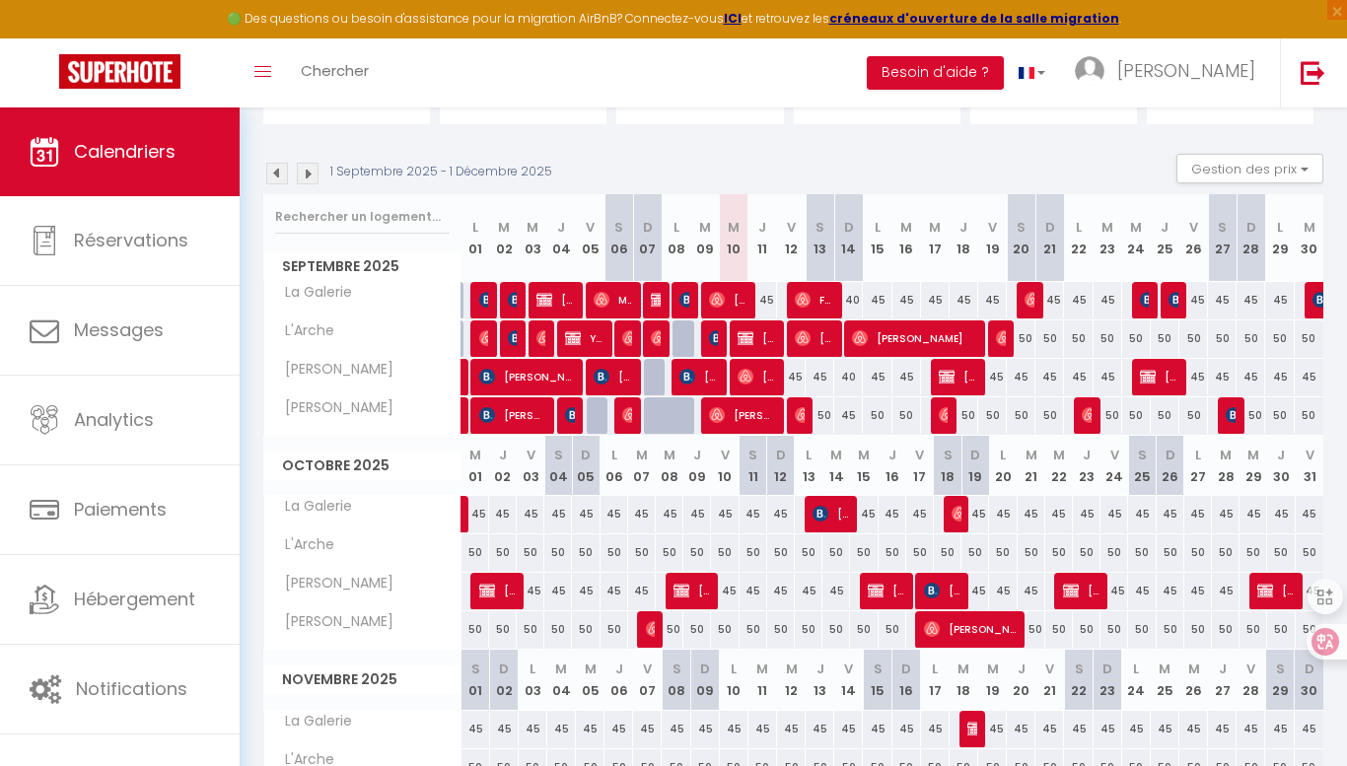
scroll to position [171, 0]
